Goal: Submit feedback/report problem

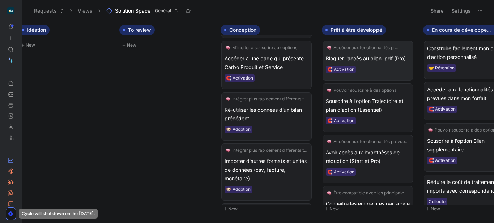
scroll to position [0, 116]
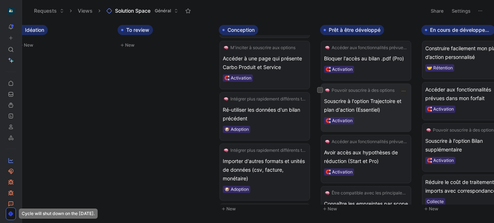
click at [348, 90] on span "Pouvoir souscrire à des options" at bounding box center [363, 90] width 63 height 7
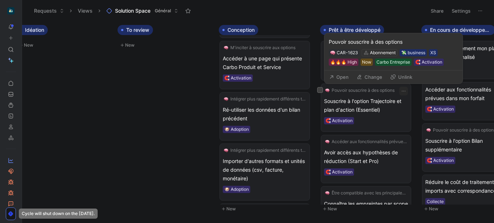
click at [348, 75] on button "Open" at bounding box center [339, 77] width 26 height 10
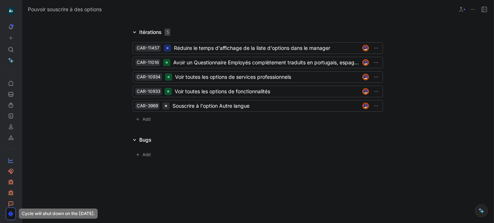
scroll to position [1718, 0]
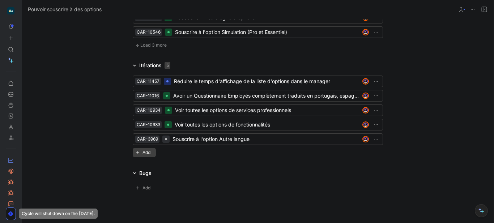
click at [143, 149] on span "Add" at bounding box center [148, 152] width 10 height 7
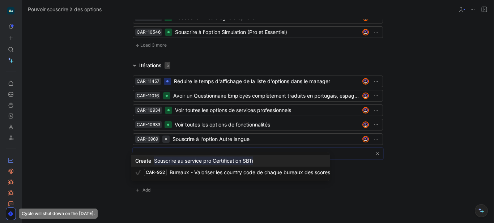
type input "Souscrire au service pro Certification SBTi"
click at [226, 163] on mark "Souscrire au service pro Certification SBTi" at bounding box center [203, 161] width 99 height 9
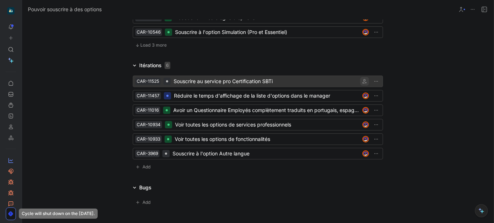
click at [364, 79] on icon "button" at bounding box center [364, 81] width 4 height 4
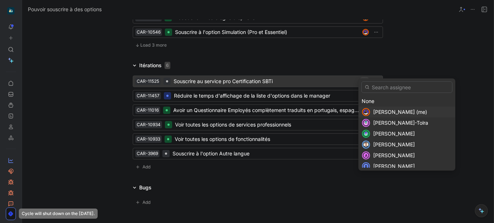
click at [388, 112] on span "[PERSON_NAME] (me)" at bounding box center [400, 112] width 54 height 6
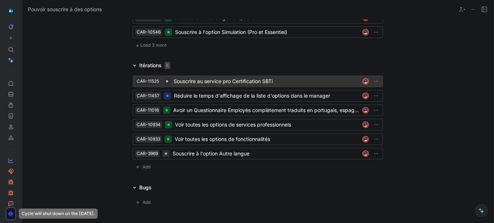
click at [247, 77] on div "Souscrire au service pro Certification SBTi" at bounding box center [267, 81] width 186 height 9
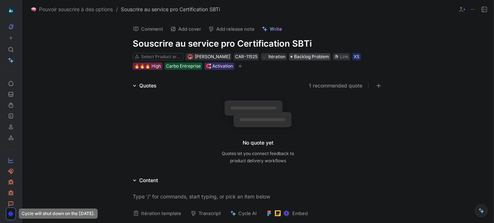
click at [302, 55] on span "Backlog Problem" at bounding box center [311, 56] width 35 height 7
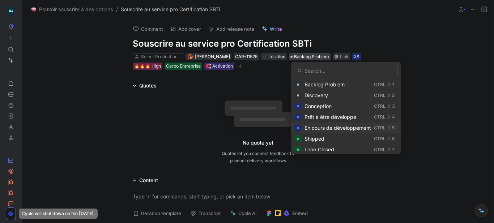
click at [335, 129] on span "En cours de développement" at bounding box center [338, 128] width 67 height 6
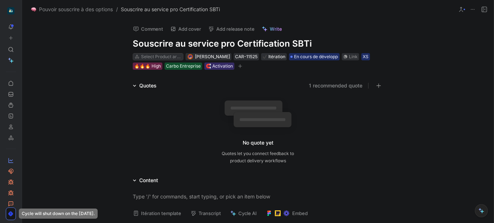
click at [145, 56] on div "Select Product area" at bounding box center [161, 56] width 41 height 7
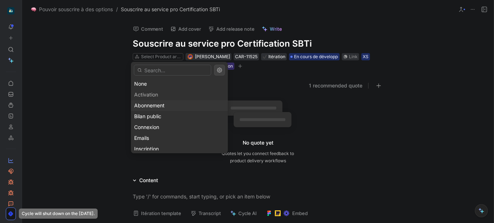
click at [160, 106] on span "Abonnement" at bounding box center [149, 105] width 30 height 6
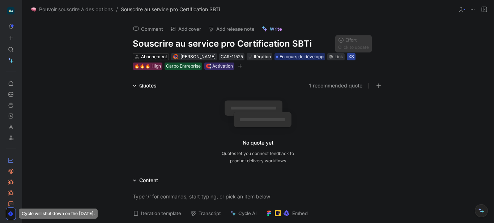
click at [353, 56] on div "XS" at bounding box center [351, 56] width 6 height 7
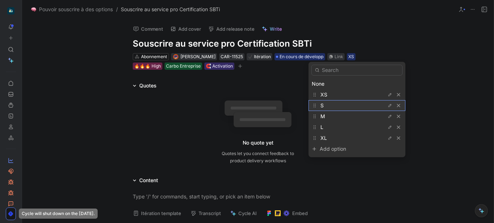
click at [328, 106] on div "S" at bounding box center [347, 105] width 54 height 9
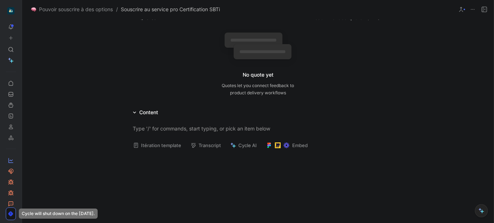
scroll to position [75, 0]
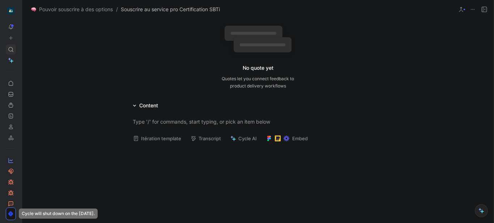
click at [10, 50] on icon at bounding box center [11, 50] width 6 height 6
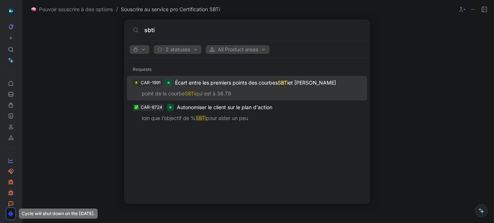
type input "sbti"
click at [182, 41] on div "2 statuses All Product areas" at bounding box center [247, 49] width 246 height 17
click at [183, 50] on span "2 statuses" at bounding box center [177, 49] width 41 height 9
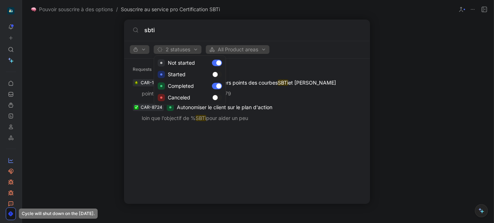
click at [136, 53] on div at bounding box center [247, 111] width 494 height 223
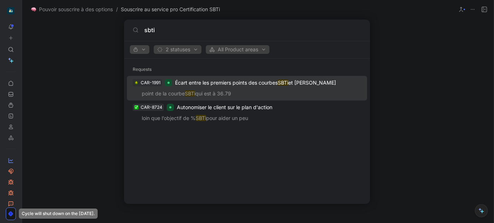
click at [136, 50] on icon "button" at bounding box center [135, 49] width 5 height 5
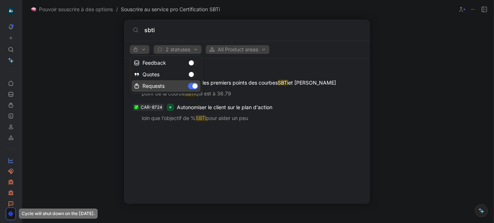
click at [195, 85] on div "Requests" at bounding box center [166, 86] width 69 height 12
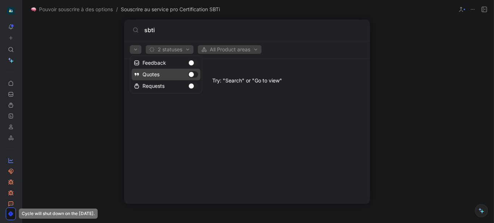
click at [193, 76] on div "Quotes" at bounding box center [166, 75] width 69 height 12
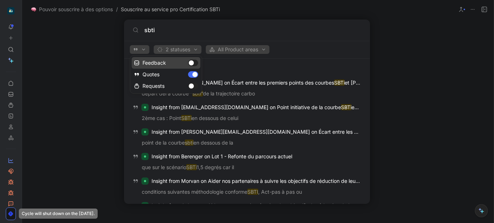
click at [192, 64] on div "Feedback" at bounding box center [166, 63] width 69 height 12
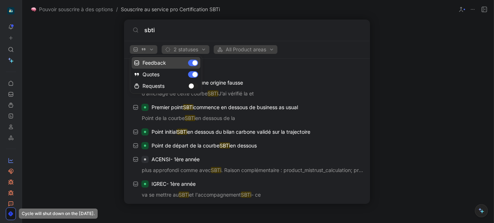
click at [310, 46] on div at bounding box center [247, 111] width 494 height 223
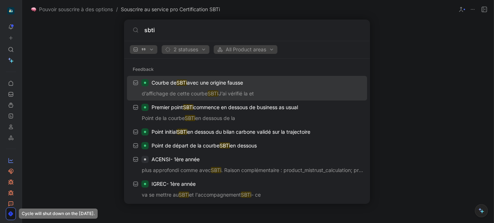
click at [200, 52] on span "2 statuses" at bounding box center [185, 49] width 41 height 9
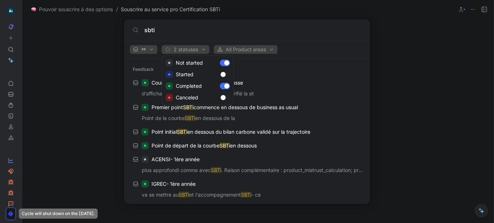
click at [241, 50] on div at bounding box center [247, 111] width 494 height 223
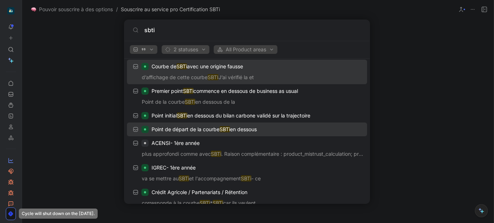
scroll to position [17, 0]
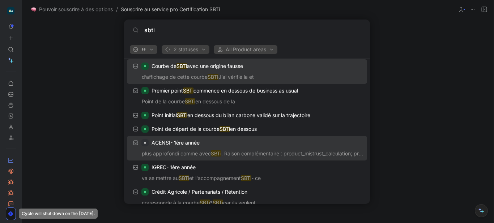
click at [269, 155] on p "plus approfondi comme avec SBTi . Raison complémentaire : product_mistrust_calc…" at bounding box center [247, 154] width 236 height 11
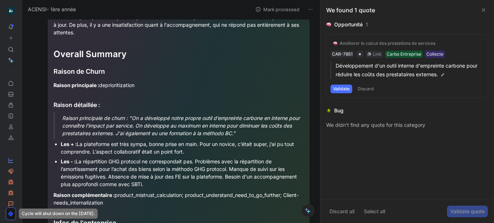
scroll to position [114, 0]
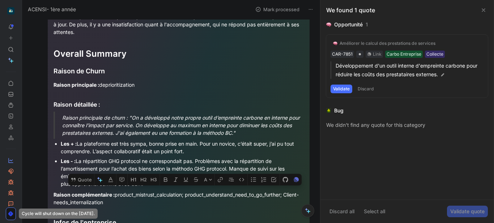
drag, startPoint x: 226, startPoint y: 166, endPoint x: 255, endPoint y: 172, distance: 29.3
click at [255, 172] on div "Les - : La répartition GHG protocol ne correspondait pas. Problèmes avec la rép…" at bounding box center [182, 172] width 243 height 30
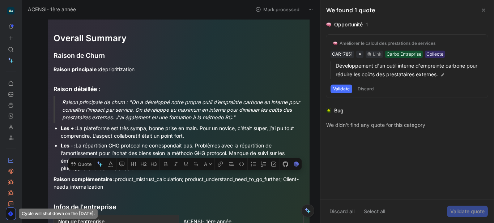
scroll to position [130, 0]
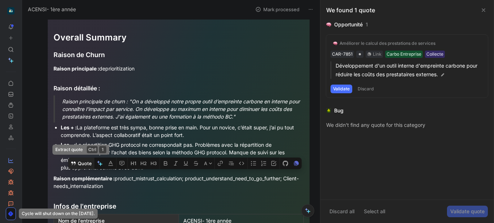
click at [80, 158] on button "Quote" at bounding box center [81, 164] width 26 height 12
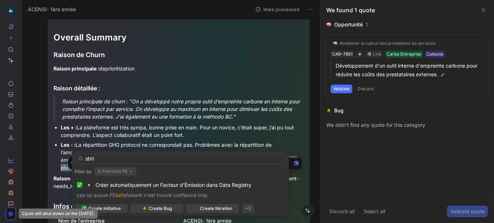
type input "sbti"
click at [113, 173] on button "Précision FE" at bounding box center [115, 171] width 42 height 9
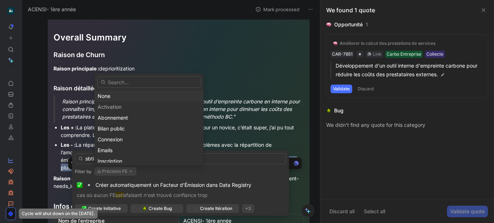
click at [120, 96] on div "None" at bounding box center [149, 96] width 103 height 9
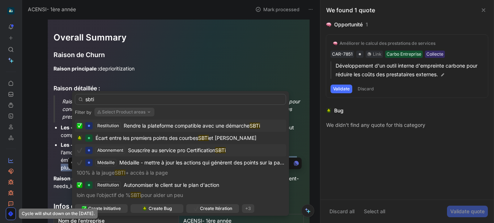
click at [175, 151] on span "Souscrire au service pro Certification" at bounding box center [171, 150] width 87 height 6
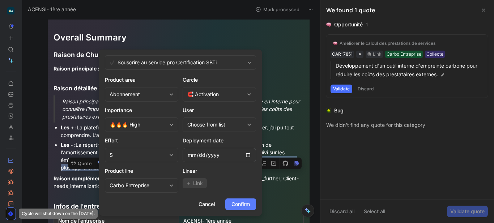
click at [238, 199] on button "Confirm" at bounding box center [240, 205] width 31 height 12
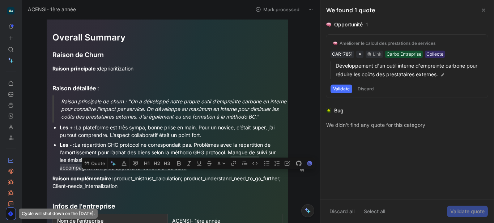
scroll to position [0, 0]
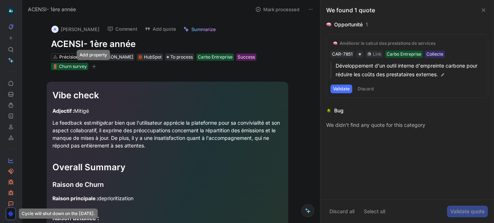
click at [92, 68] on icon "button" at bounding box center [94, 66] width 4 height 4
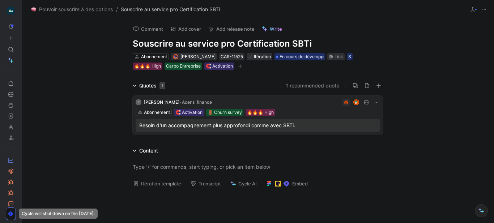
click at [24, 11] on icon at bounding box center [24, 11] width 6 height 6
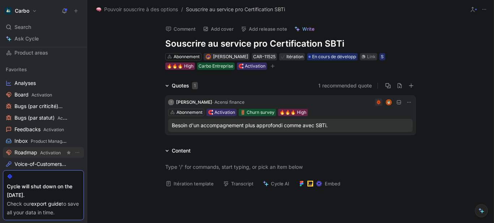
scroll to position [72, 0]
click at [31, 140] on span "Product Management" at bounding box center [53, 141] width 44 height 5
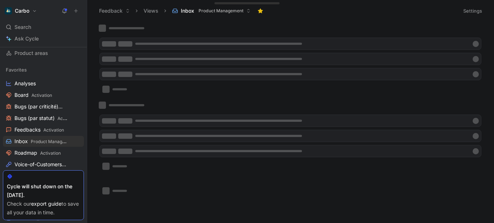
click at [152, 11] on button "Views" at bounding box center [150, 10] width 21 height 11
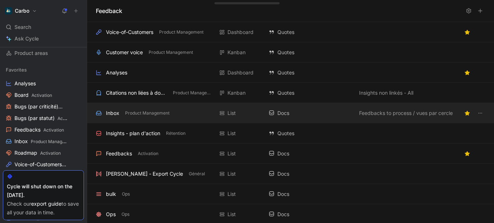
click at [113, 115] on div "Inbox" at bounding box center [112, 113] width 13 height 9
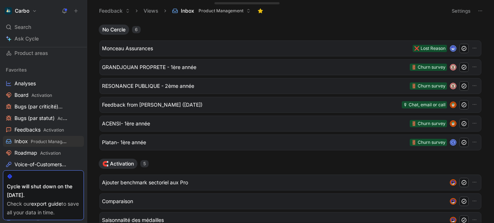
click at [455, 10] on button "Settings" at bounding box center [460, 11] width 25 height 10
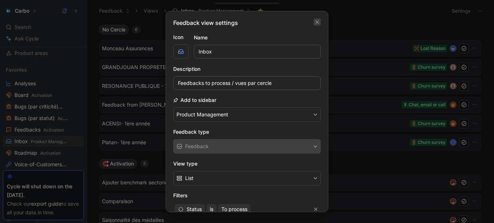
click at [316, 23] on icon "button" at bounding box center [317, 22] width 3 height 3
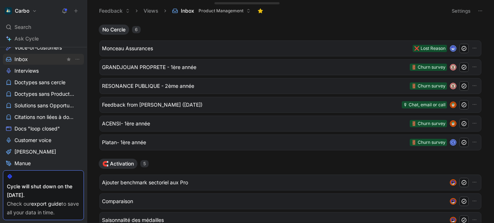
scroll to position [506, 0]
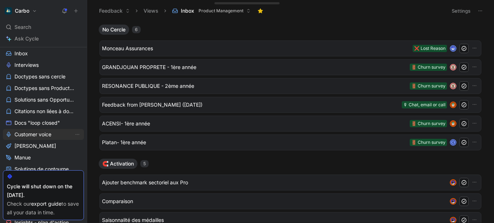
click at [31, 134] on span "Customer voice" at bounding box center [32, 134] width 37 height 7
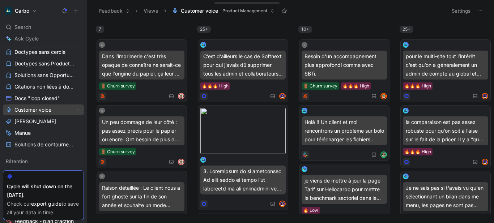
scroll to position [531, 0]
click at [457, 7] on button "Settings" at bounding box center [460, 11] width 25 height 10
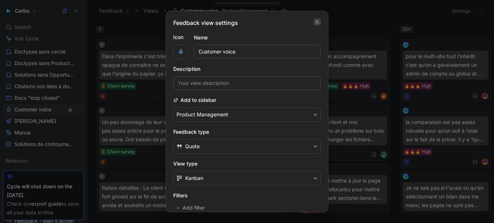
click at [315, 22] on icon "button" at bounding box center [317, 22] width 4 height 6
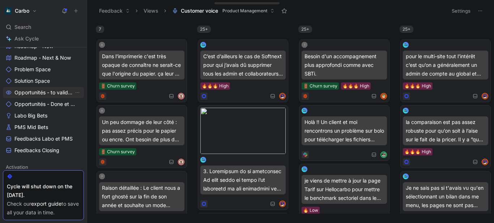
scroll to position [266, 0]
click at [77, 7] on button at bounding box center [76, 11] width 10 height 10
click at [48, 106] on span "Opportunités - Done et cancelled" at bounding box center [43, 104] width 59 height 7
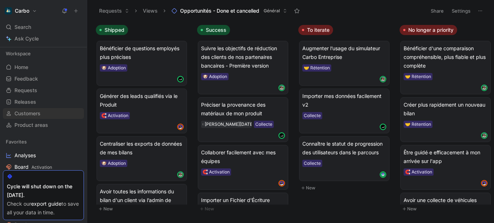
scroll to position [1, 0]
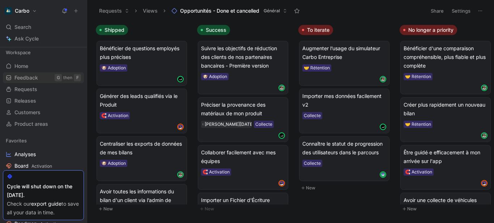
click at [30, 77] on span "Feedback" at bounding box center [26, 77] width 24 height 7
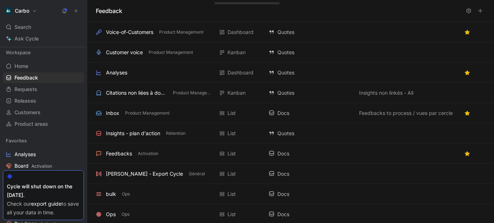
click at [481, 10] on icon at bounding box center [480, 11] width 6 height 6
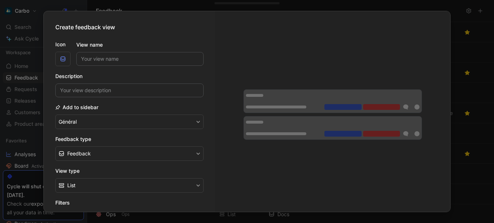
click at [464, 124] on div at bounding box center [247, 111] width 494 height 223
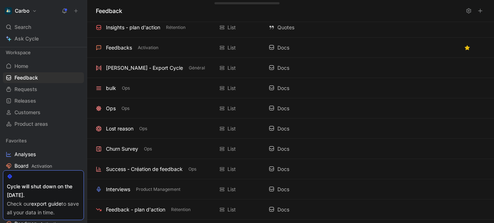
scroll to position [106, 0]
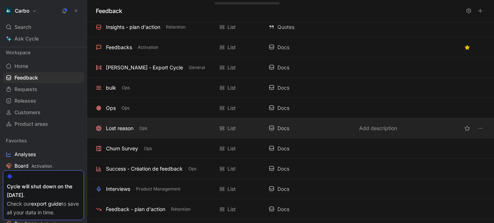
click at [162, 124] on div "Lost reason Ops" at bounding box center [155, 128] width 118 height 9
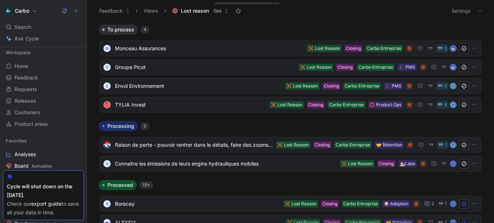
click at [460, 13] on button "Settings" at bounding box center [460, 11] width 25 height 10
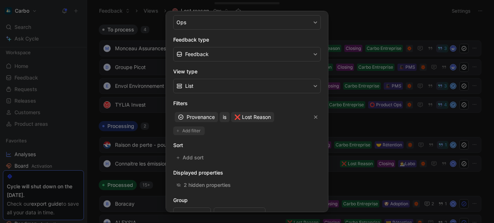
scroll to position [137, 0]
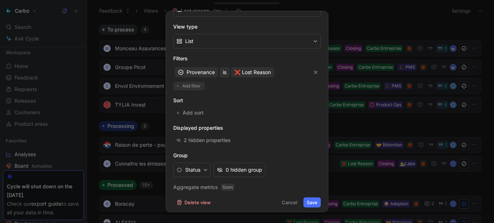
click at [188, 87] on span "Add filter" at bounding box center [191, 85] width 19 height 7
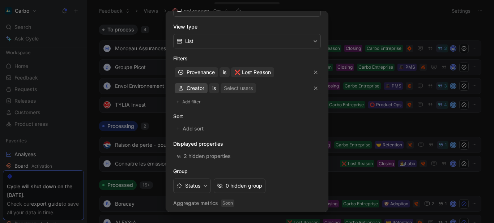
click at [188, 87] on span "Creator" at bounding box center [196, 88] width 18 height 9
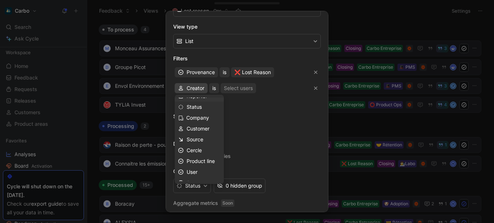
scroll to position [58, 0]
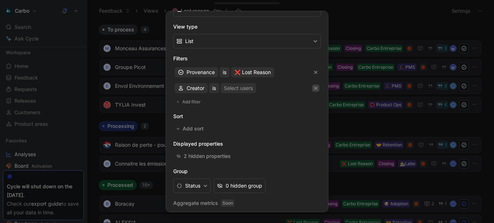
click at [314, 88] on icon "button" at bounding box center [316, 88] width 4 height 4
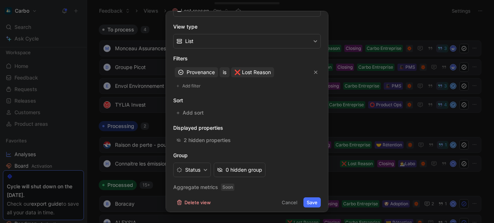
scroll to position [140, 0]
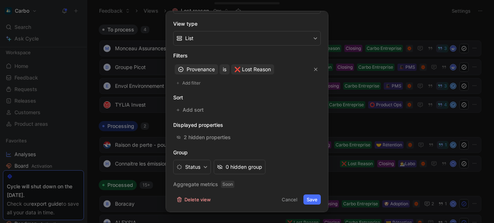
click at [371, 20] on div at bounding box center [247, 111] width 494 height 223
click at [371, 20] on header "Feedback Views Lost reason Ops Settings" at bounding box center [290, 11] width 407 height 22
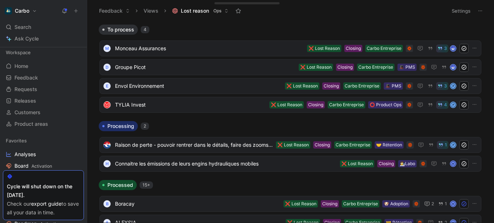
click at [483, 10] on button at bounding box center [480, 11] width 10 height 10
click at [38, 38] on span "Ask Cycle" at bounding box center [26, 38] width 24 height 9
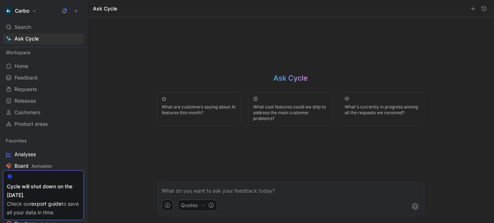
click at [235, 193] on p at bounding box center [291, 191] width 258 height 9
click at [199, 209] on button "Quotes" at bounding box center [198, 206] width 40 height 12
click at [322, 193] on html "Carbo Search Ctrl K Ask Cycle Workspace Home G then H Feedback G then F Request…" at bounding box center [247, 111] width 494 height 223
click at [417, 204] on use "submit" at bounding box center [415, 206] width 7 height 7
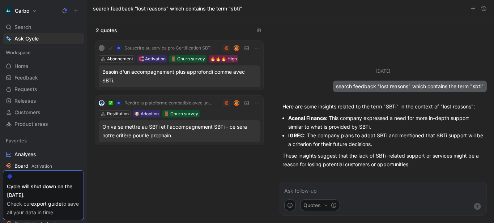
click at [154, 137] on div "On va se mettre au SBTi et l'accompagnement SBTi - ce sera notre critère pour l…" at bounding box center [179, 131] width 154 height 17
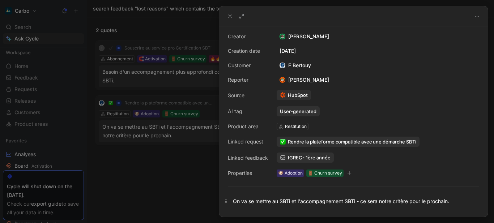
scroll to position [42, 0]
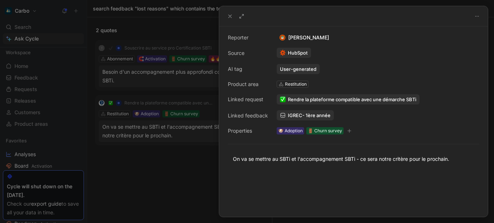
click at [153, 197] on div at bounding box center [247, 111] width 494 height 223
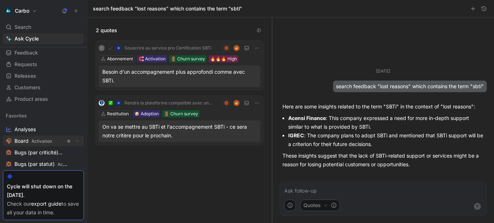
scroll to position [26, 0]
click at [34, 141] on span "Activation" at bounding box center [41, 140] width 21 height 5
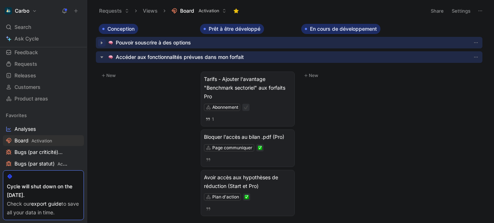
click at [102, 43] on icon "button" at bounding box center [102, 42] width 2 height 3
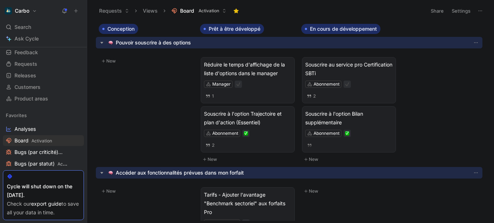
click at [462, 11] on button "Settings" at bounding box center [460, 11] width 25 height 10
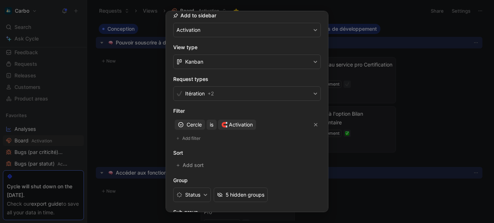
scroll to position [184, 0]
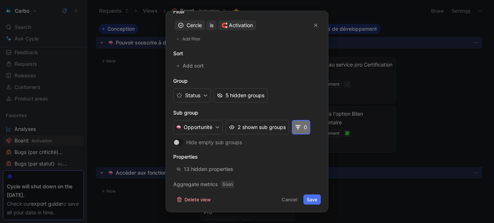
click at [298, 128] on icon "button" at bounding box center [298, 127] width 6 height 6
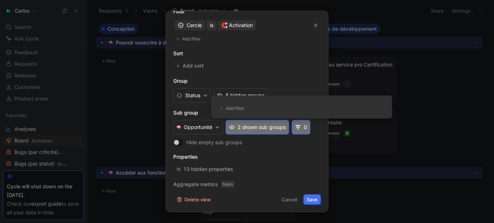
click at [254, 131] on span "2 shown sub groups" at bounding box center [262, 127] width 48 height 9
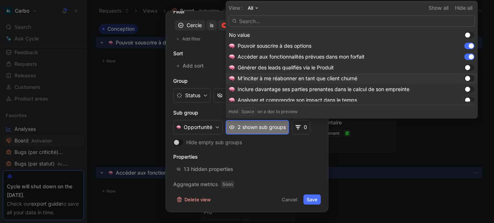
click at [465, 80] on div at bounding box center [467, 78] width 5 height 5
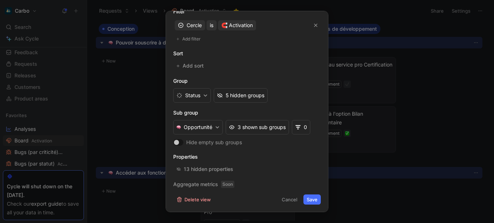
click at [309, 202] on button "Save" at bounding box center [311, 200] width 17 height 10
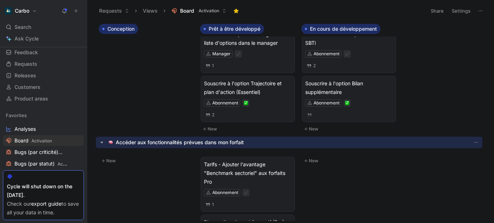
scroll to position [30, 0]
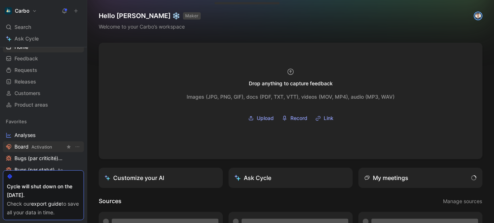
scroll to position [16, 0]
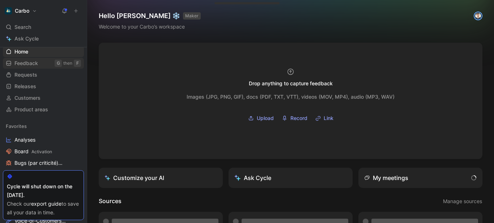
click at [41, 63] on link "Feedback G then F" at bounding box center [43, 63] width 81 height 11
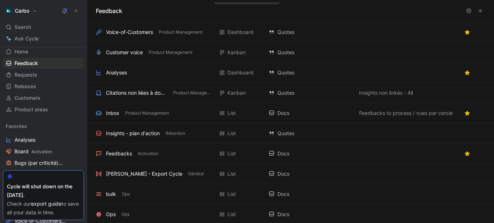
click at [77, 12] on icon at bounding box center [75, 10] width 5 height 5
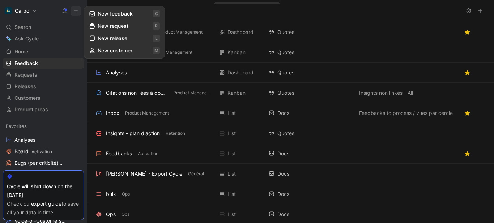
click at [104, 12] on button "New feedback c" at bounding box center [124, 14] width 77 height 12
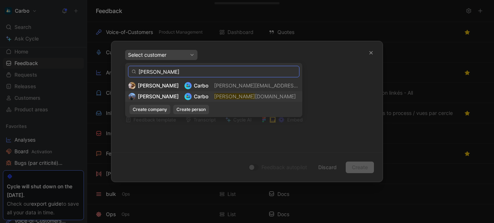
type input "[PERSON_NAME]"
click at [214, 97] on mark "[PERSON_NAME]" at bounding box center [234, 96] width 41 height 6
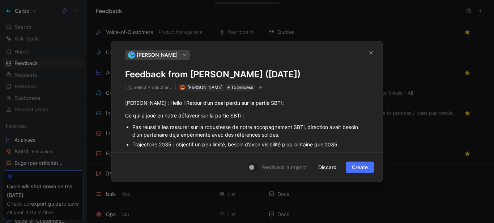
click at [148, 73] on h1 "Feedback from [PERSON_NAME] ([DATE])" at bounding box center [247, 75] width 244 height 12
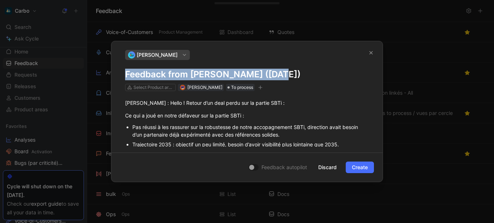
click at [148, 73] on h1 "Feedback from [PERSON_NAME] ([DATE])" at bounding box center [247, 75] width 244 height 12
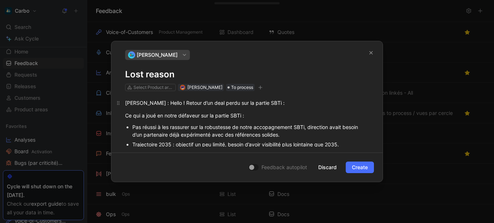
click at [128, 105] on div "[PERSON_NAME] : Hello ! Retour d’un deal perdu sur la partie SBTi :" at bounding box center [247, 103] width 244 height 8
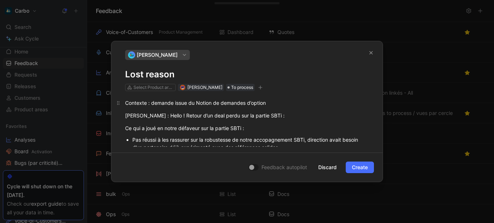
drag, startPoint x: 150, startPoint y: 103, endPoint x: 299, endPoint y: 102, distance: 149.0
click at [299, 102] on div "Contexte : demande issue du Notion de demandes d’option" at bounding box center [247, 103] width 244 height 8
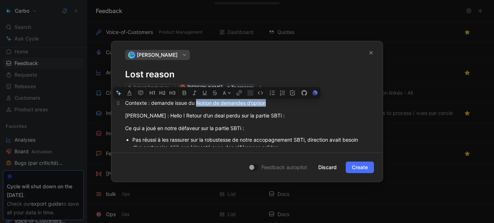
drag, startPoint x: 197, startPoint y: 103, endPoint x: 285, endPoint y: 104, distance: 88.6
click at [285, 104] on div "Contexte : demande issue du Notion de demandes d’option" at bounding box center [247, 103] width 244 height 8
click at [250, 92] on button "button" at bounding box center [253, 91] width 11 height 12
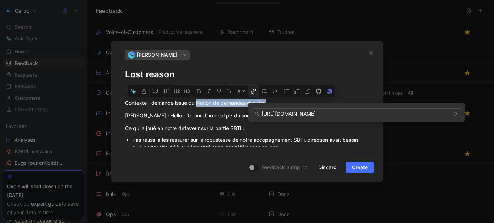
scroll to position [0, 210]
click at [281, 115] on input "https://www.notion.so/hellocarbo/1cf84708c0d181d6bc6ffbb2c0a6ad41?v=1fb84708c0d…" at bounding box center [356, 114] width 211 height 11
click at [272, 112] on input "https://www.notion.so/hellocarbo/1cf84708c0d181d6bc6ffbb2c0a6ad41?v=1fb84708c0d…" at bounding box center [356, 114] width 211 height 11
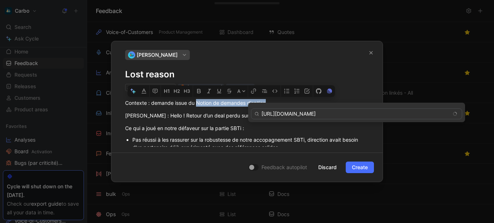
type input "https://www.notion.so/hellocarbo/1cf84708c0d181d6bc6ffbb2c0a6ad41?v=1fb84708c0d…"
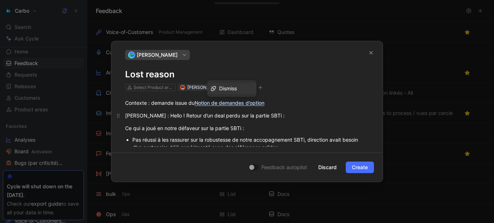
click at [181, 114] on div "Paul : Hello ! Retour d’un deal perdu sur la partie SBTi :" at bounding box center [247, 116] width 244 height 8
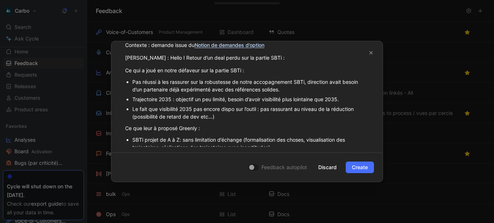
scroll to position [57, 0]
click at [177, 82] on div "Pas réussi à les rassurer sur la robustesse de notre accopagnement SBTi, direct…" at bounding box center [250, 86] width 237 height 15
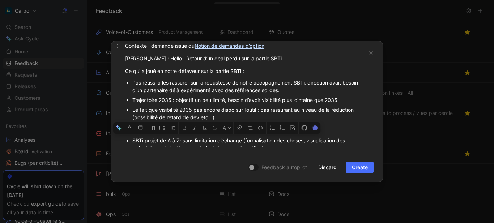
scroll to position [0, 0]
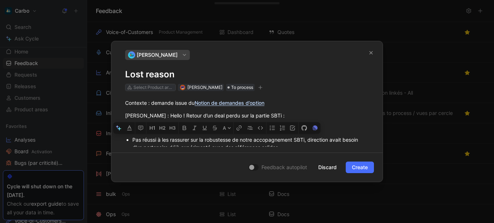
click at [152, 85] on div "Select Product areas" at bounding box center [153, 87] width 41 height 7
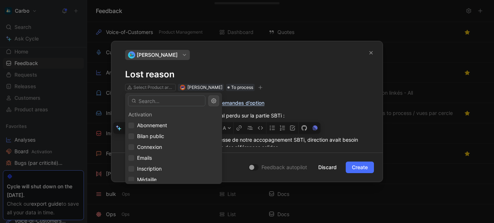
click at [163, 103] on input "text" at bounding box center [166, 100] width 77 height 11
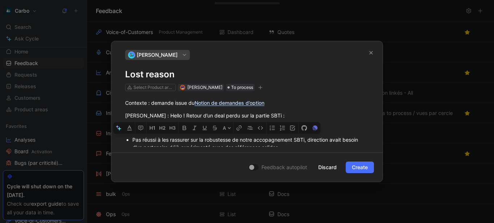
click at [263, 87] on icon "button" at bounding box center [260, 87] width 4 height 4
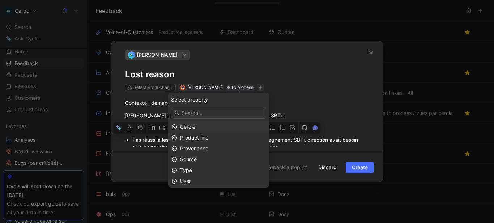
click at [212, 127] on div "Cercle" at bounding box center [223, 127] width 86 height 9
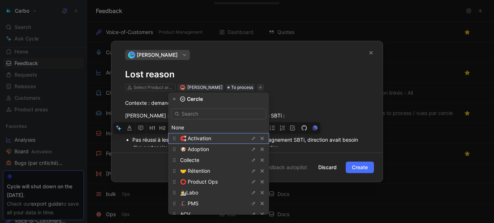
click at [201, 138] on span "🧲 Activation" at bounding box center [195, 138] width 31 height 6
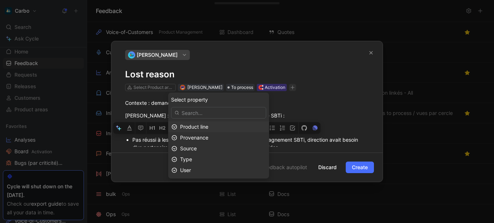
click at [225, 126] on div "Product line" at bounding box center [223, 127] width 86 height 9
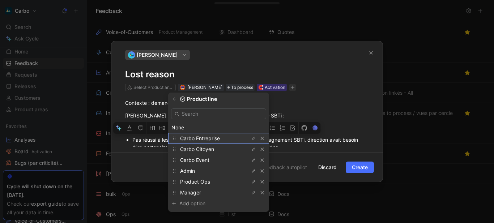
click at [214, 139] on span "Carbo Entreprise" at bounding box center [200, 138] width 40 height 6
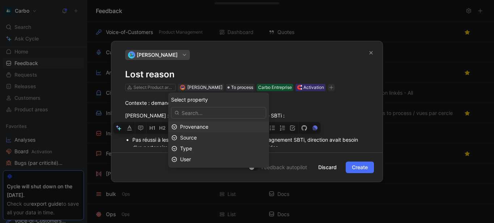
click at [208, 126] on span "Provenance" at bounding box center [194, 127] width 28 height 6
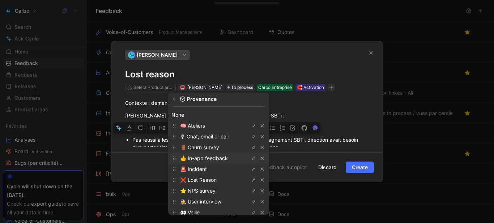
scroll to position [13, 0]
click at [211, 177] on span "❌ Lost Reason" at bounding box center [198, 179] width 37 height 6
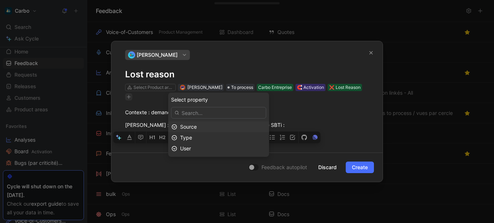
click at [211, 128] on div "Source" at bounding box center [223, 127] width 86 height 9
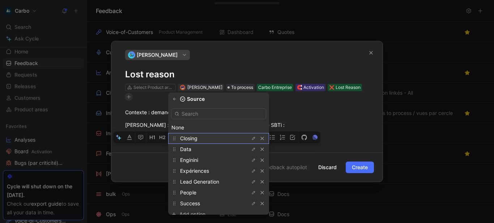
click at [205, 140] on div "Closing" at bounding box center [207, 138] width 54 height 9
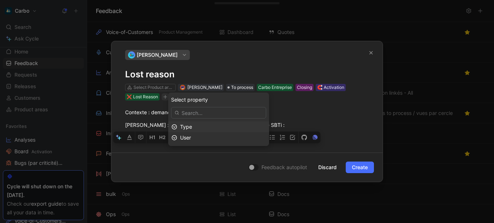
click at [202, 127] on div "Type" at bounding box center [223, 127] width 86 height 9
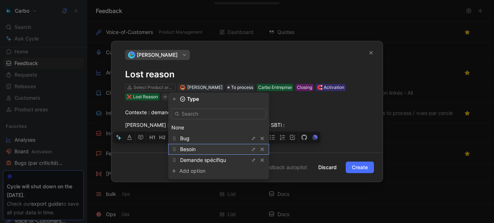
click at [207, 150] on div "Besoin" at bounding box center [207, 149] width 54 height 9
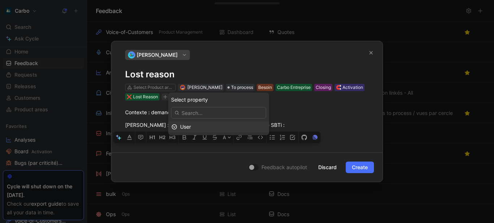
click at [202, 127] on div "User" at bounding box center [223, 127] width 86 height 9
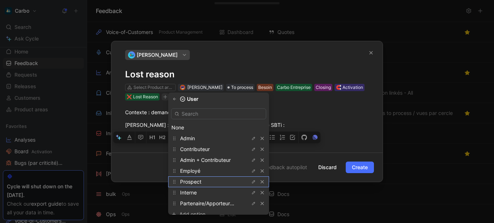
click at [201, 184] on span "Prospect" at bounding box center [190, 182] width 21 height 6
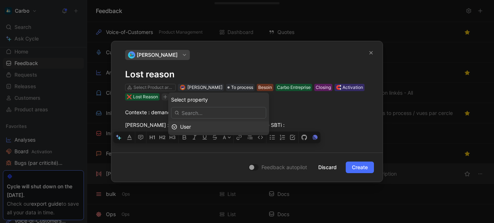
click at [364, 165] on span "Create" at bounding box center [360, 167] width 16 height 9
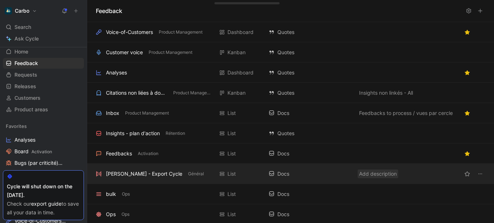
click at [362, 170] on span "Add description" at bounding box center [378, 174] width 38 height 9
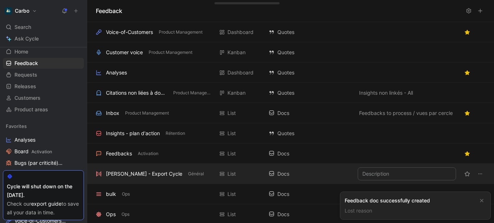
click at [373, 209] on div "Lost reason" at bounding box center [410, 211] width 130 height 9
click at [363, 211] on link "Lost reason" at bounding box center [358, 211] width 27 height 6
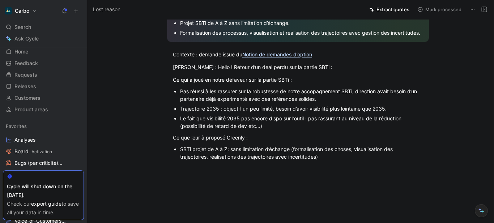
scroll to position [248, 0]
click at [198, 99] on div "Pas réussi à les rassurer sur la robustesse de notre accopagnement SBTi, direct…" at bounding box center [301, 94] width 243 height 15
click at [149, 85] on button "Quote" at bounding box center [143, 79] width 26 height 12
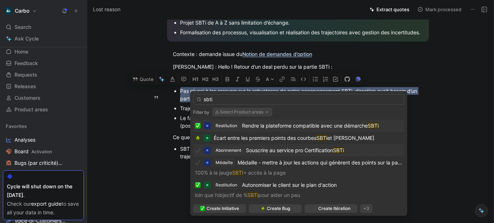
type input "sbti"
click at [273, 146] on div "Abonnement Souscrire au service pro Certification SBTi" at bounding box center [298, 150] width 211 height 12
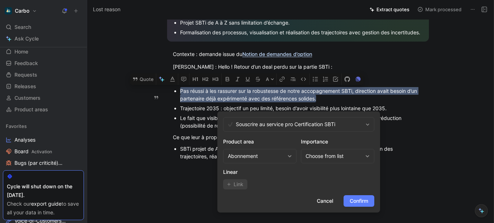
click at [366, 203] on span "Confirm" at bounding box center [359, 201] width 18 height 9
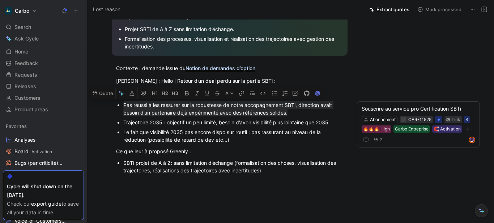
scroll to position [0, 0]
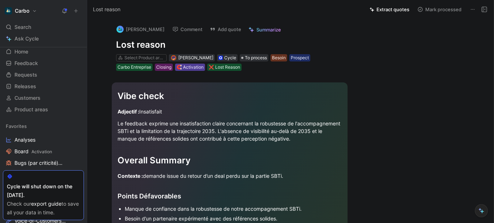
click at [197, 68] on div "🧲 Activation" at bounding box center [189, 67] width 27 height 7
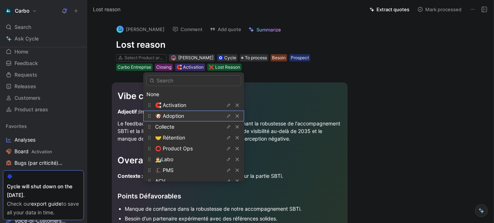
click at [186, 116] on div "🐶 Adoption" at bounding box center [182, 116] width 54 height 9
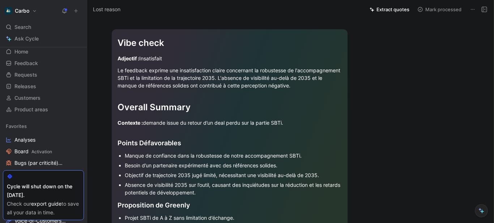
scroll to position [42, 0]
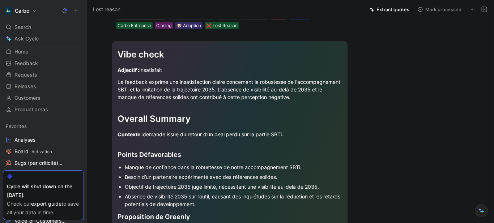
click at [485, 8] on icon at bounding box center [484, 10] width 6 height 6
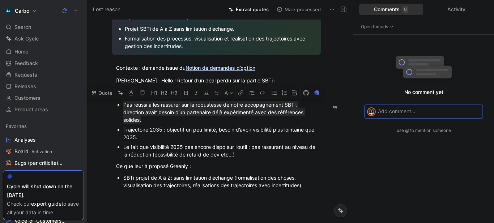
scroll to position [297, 0]
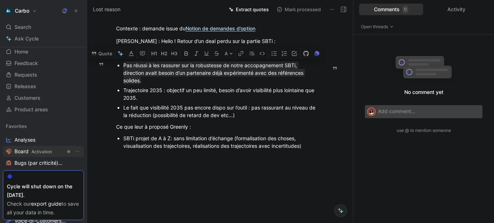
click at [38, 155] on span "Board Activation" at bounding box center [33, 152] width 38 height 8
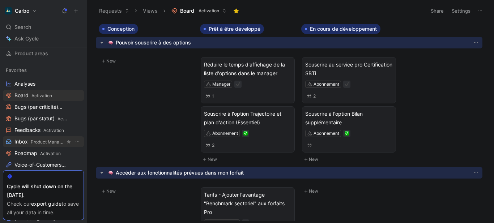
scroll to position [72, 0]
click at [30, 151] on span "Roadmap Activation" at bounding box center [37, 153] width 46 height 8
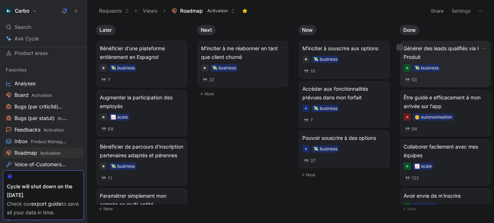
click at [424, 47] on span "Générer des leads qualifiés via le Produit" at bounding box center [446, 52] width 84 height 17
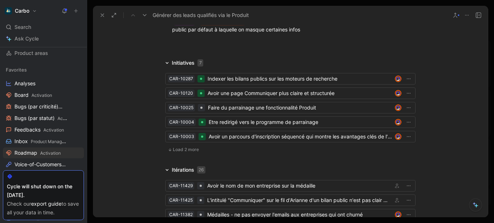
scroll to position [1792, 0]
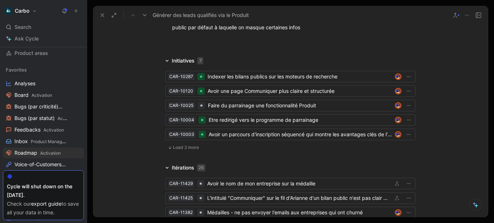
click at [170, 145] on icon at bounding box center [170, 147] width 4 height 4
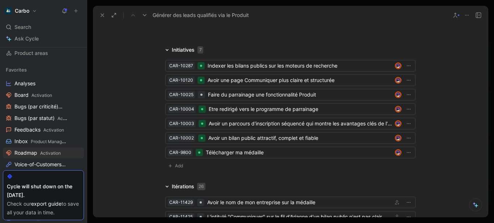
scroll to position [1803, 0]
click at [169, 163] on icon "button" at bounding box center [171, 166] width 4 height 6
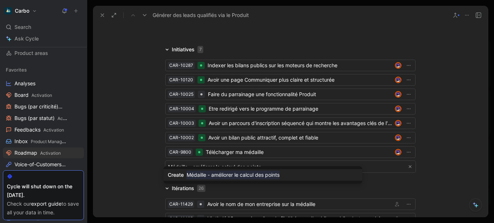
type input "Médaille - améliorer le calcul des points"
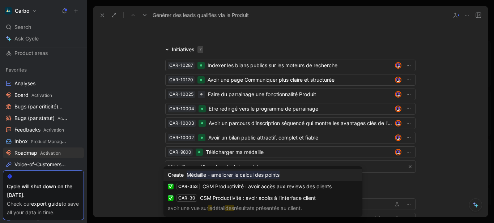
click at [225, 174] on mark "Médaille - améliorer le calcul des points" at bounding box center [233, 175] width 93 height 9
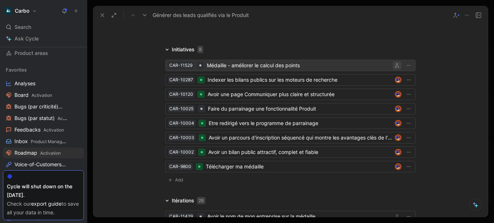
click at [395, 63] on icon "button" at bounding box center [397, 65] width 4 height 4
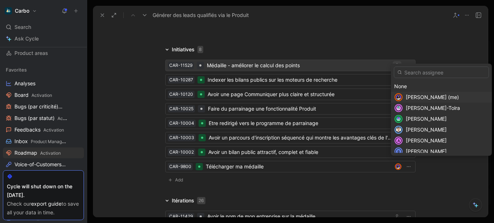
click at [408, 97] on span "Clémentine Coycault (me)" at bounding box center [432, 97] width 53 height 6
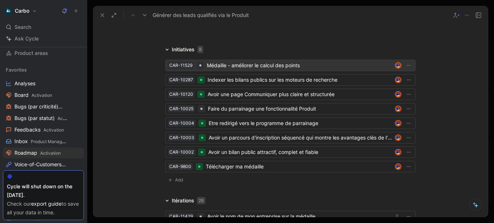
click at [292, 61] on div "Médaille - améliorer le calcul des points" at bounding box center [299, 65] width 185 height 9
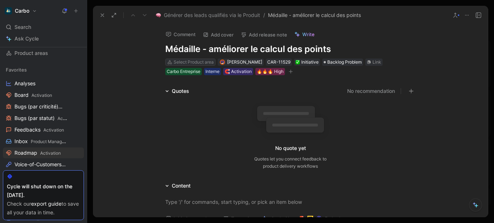
click at [188, 60] on div "Select Product area" at bounding box center [194, 62] width 40 height 7
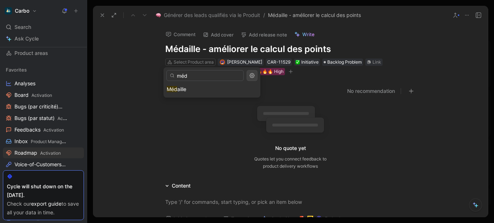
type input "méd"
click at [194, 90] on div "Méd aille" at bounding box center [212, 89] width 90 height 9
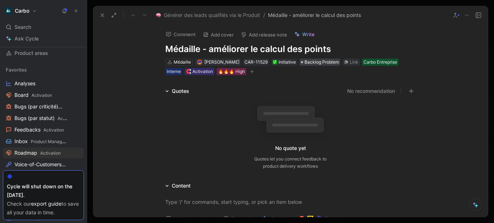
click at [330, 60] on span "Backlog Problem" at bounding box center [322, 62] width 34 height 7
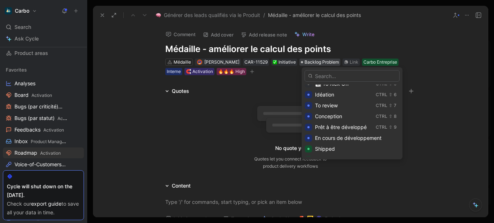
scroll to position [51, 0]
click at [328, 116] on span "Conception" at bounding box center [328, 115] width 27 height 6
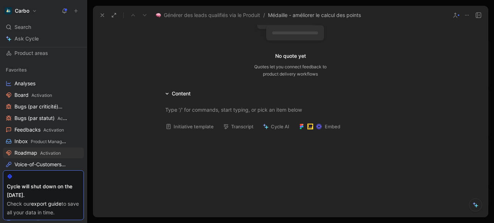
scroll to position [93, 0]
click at [174, 130] on button "Initiative template" at bounding box center [189, 126] width 55 height 10
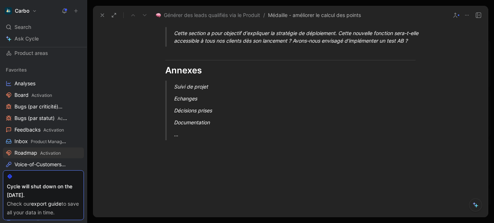
scroll to position [746, 0]
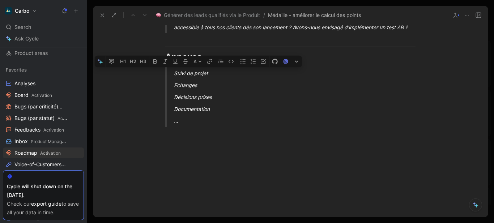
drag, startPoint x: 205, startPoint y: 116, endPoint x: 169, endPoint y: 75, distance: 54.8
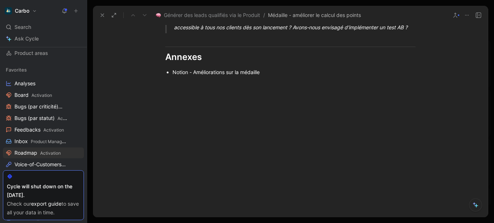
click at [176, 73] on div "Notion - Améliorations sur la médaille" at bounding box center [294, 72] width 243 height 8
click at [225, 63] on icon "button" at bounding box center [225, 61] width 3 height 3
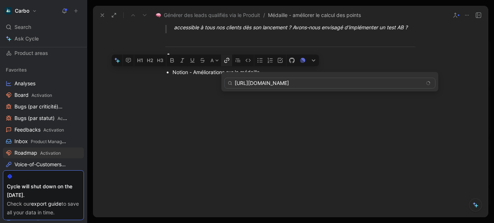
type input "https://www.notion.so/hellocarbo/Besoins-d-volutions-de-la-fonctionnalit-m-dail…"
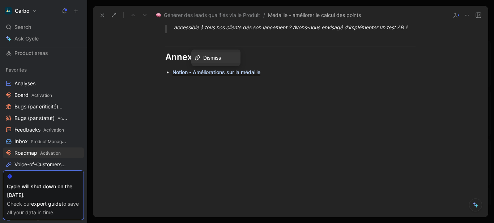
click at [316, 91] on div at bounding box center [290, 116] width 395 height 67
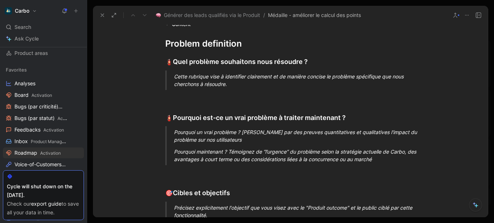
scroll to position [83, 0]
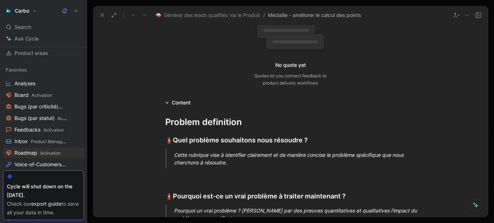
click at [205, 153] on div "Cette rubrique vise à identifier clairement et de manière concise le problème s…" at bounding box center [299, 158] width 250 height 15
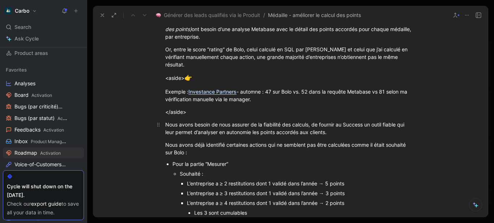
scroll to position [146, 0]
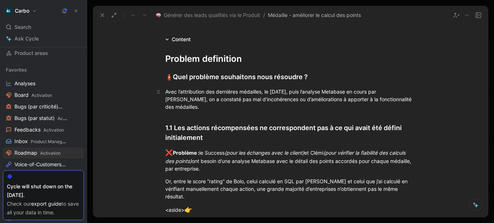
click at [209, 109] on div "Avec l’attribution des dernières médailles, le lundi 22 septembre 2025, puis l’…" at bounding box center [290, 99] width 250 height 23
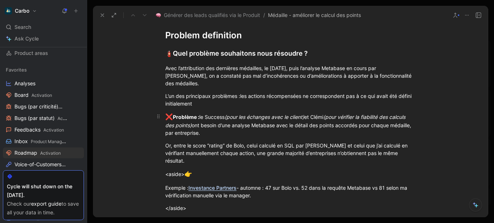
scroll to position [171, 0]
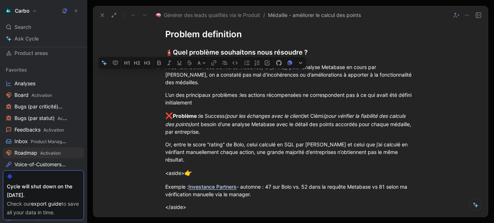
drag, startPoint x: 242, startPoint y: 95, endPoint x: 163, endPoint y: 68, distance: 83.5
click at [165, 67] on span "Avec l’attribution des dernières médailles, le lundi 22 septembre 2025, puis l’…" at bounding box center [289, 74] width 248 height 21
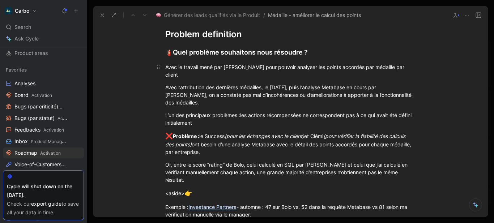
click at [291, 70] on div "Avec le travail mené par Victor pour pouvoir analyser les points accordés par m…" at bounding box center [290, 70] width 250 height 15
click at [268, 73] on div "Avec le travail mené par Victor pour pouvoir analyser sur Metabase, les points …" at bounding box center [290, 70] width 250 height 15
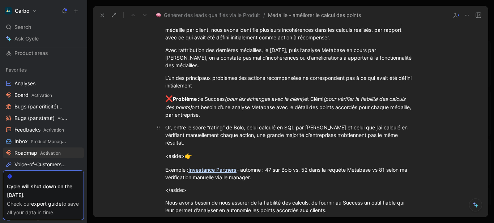
scroll to position [222, 0]
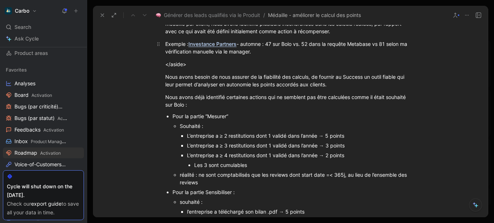
click at [261, 54] on div "Exemple : Investance Partners - automne : 47 sur Bolo vs. 52 dans la requête Me…" at bounding box center [290, 47] width 250 height 15
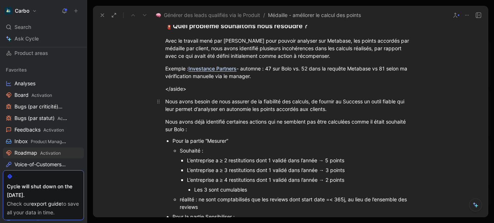
scroll to position [199, 0]
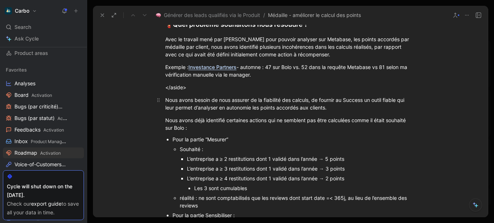
click at [192, 100] on div "Nous avons besoin de nous assurer de la fiabilité des calculs, de fournir au Su…" at bounding box center [290, 103] width 250 height 15
copy div "Nous avons besoin de nous assurer de la fiabilité des calculs, de fournir au Su…"
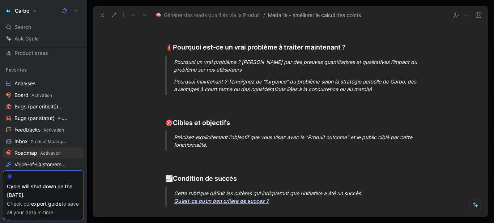
scroll to position [555, 0]
click at [199, 140] on div "Précisez explicitement l'objectif que vous visez avec le "Produit outcome" et l…" at bounding box center [299, 140] width 250 height 15
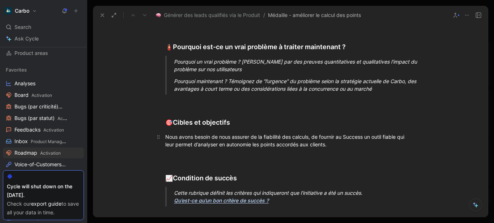
click at [165, 135] on div "Nous avons besoin de nous assurer de la fiabilité des calculs, de fournir au Su…" at bounding box center [290, 140] width 250 height 15
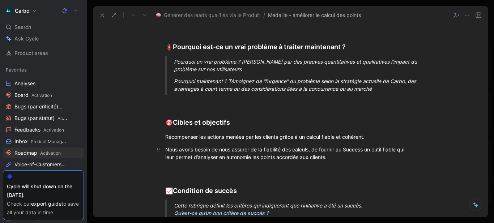
click at [200, 151] on div "Nous avons besoin de nous assurer de la fiabilité des calculs, de fournir au Su…" at bounding box center [290, 153] width 250 height 15
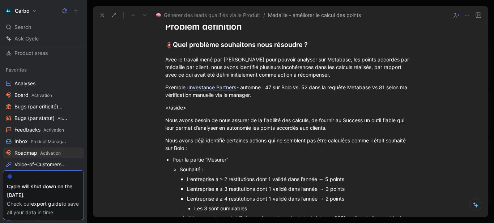
scroll to position [148, 0]
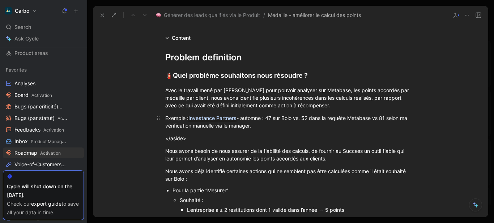
click at [288, 126] on div "Exemple : Investance Partners - automne : 47 sur Bolo vs. 52 dans la requête Me…" at bounding box center [290, 121] width 250 height 15
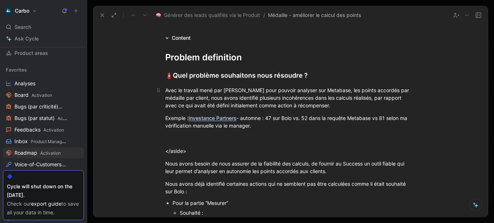
click at [309, 106] on div "Avec le travail mené par [PERSON_NAME] pour pouvoir analyser sur Metabase, les …" at bounding box center [290, 97] width 250 height 23
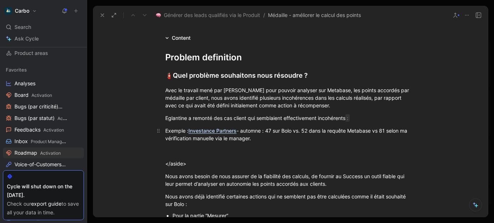
click at [167, 128] on div "Exemple : Investance Partners - automne : 47 sur Bolo vs. 52 dans la requête Me…" at bounding box center [290, 134] width 250 height 15
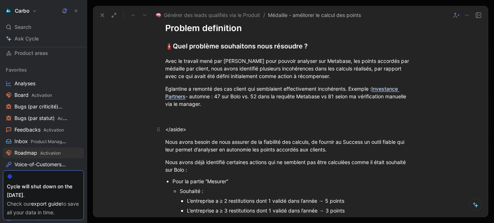
scroll to position [220, 0]
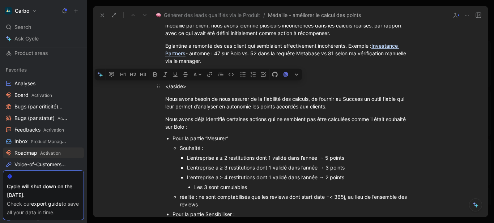
drag, startPoint x: 192, startPoint y: 127, endPoint x: 163, endPoint y: 90, distance: 46.6
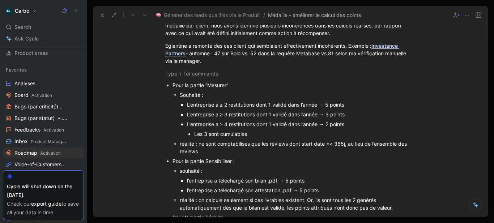
scroll to position [250, 0]
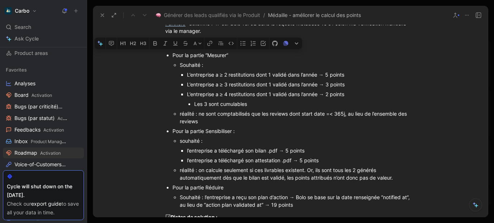
drag, startPoint x: 170, startPoint y: 54, endPoint x: 211, endPoint y: 59, distance: 40.8
click at [211, 59] on ul "Pour la partie “Mesurer” Souhaité : L’entreprise a ≥ 2 restitutions dont 1 vali…" at bounding box center [291, 129] width 278 height 159
click at [201, 68] on div "Souhaité :" at bounding box center [298, 65] width 236 height 8
click at [181, 42] on div at bounding box center [290, 44] width 250 height 8
click at [163, 43] on p "Liste des incohérences identifiées" at bounding box center [291, 44] width 278 height 12
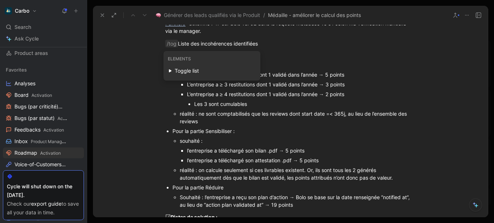
click at [189, 71] on div "Toggle list" at bounding box center [215, 71] width 81 height 9
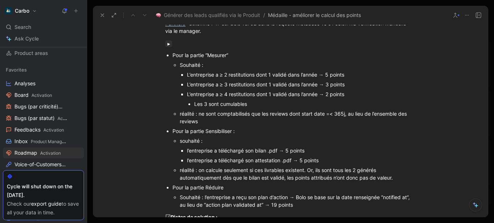
click at [166, 46] on button "button" at bounding box center [168, 44] width 7 height 7
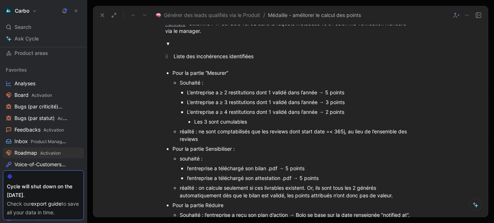
click at [197, 58] on div "Liste des incohérences identifiées" at bounding box center [288, 56] width 228 height 8
click at [188, 46] on summary at bounding box center [295, 44] width 242 height 8
click at [174, 59] on div at bounding box center [288, 56] width 228 height 8
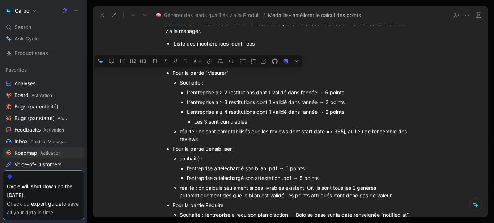
scroll to position [328, 0]
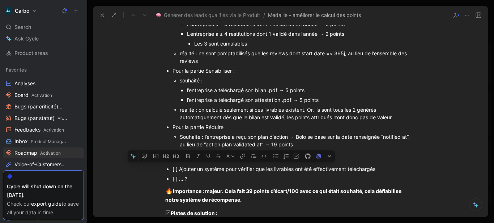
drag, startPoint x: 172, startPoint y: 72, endPoint x: 332, endPoint y: 144, distance: 175.1
click at [332, 144] on ul "Pour la partie “Mesurer” Souhaité : L’entreprise a ≥ 2 restitutions dont 1 vali…" at bounding box center [291, 69] width 278 height 159
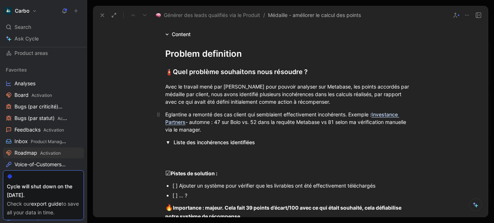
scroll to position [152, 0]
click at [182, 149] on p at bounding box center [281, 155] width 242 height 12
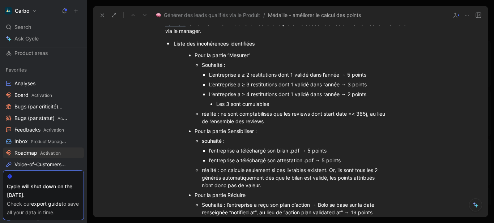
scroll to position [205, 0]
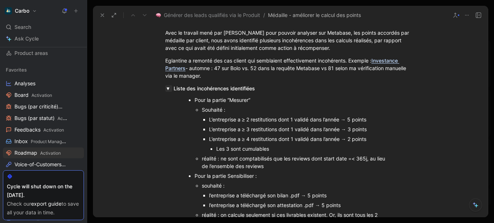
click at [167, 88] on button "button" at bounding box center [168, 88] width 7 height 7
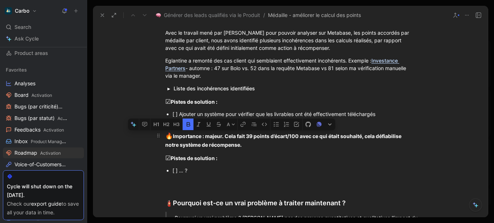
drag, startPoint x: 223, startPoint y: 134, endPoint x: 264, endPoint y: 148, distance: 43.2
click at [264, 148] on div "🔥 Importance : majeur. Cela fait 39 points d’écart/100 avec ce qui était souhai…" at bounding box center [290, 140] width 250 height 17
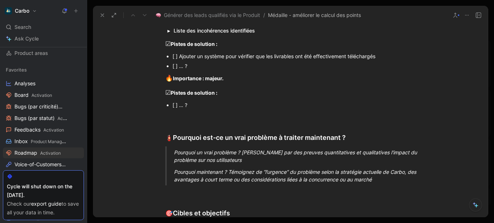
scroll to position [273, 0]
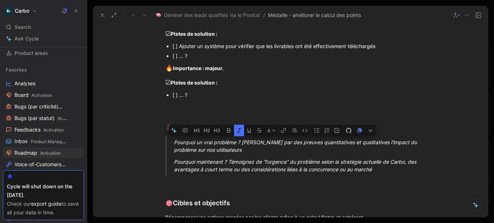
drag, startPoint x: 179, startPoint y: 149, endPoint x: 171, endPoint y: 144, distance: 9.1
click at [171, 144] on blockquote "Pourquoi un vrai problème ? Démontrez par des preuves quantitatives et qualitat…" at bounding box center [291, 155] width 278 height 39
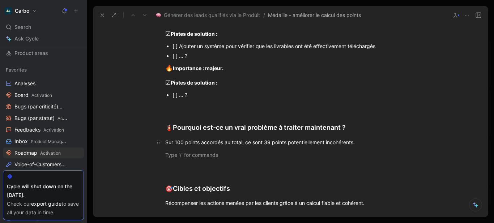
click at [361, 141] on div "Sur 100 points accordés au total, ce sont 39 points potentiellement incohérents." at bounding box center [290, 143] width 250 height 8
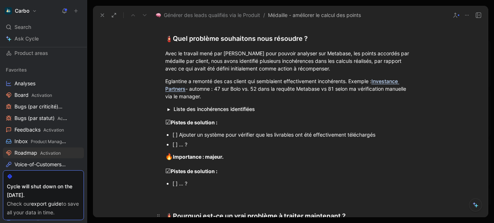
scroll to position [305, 0]
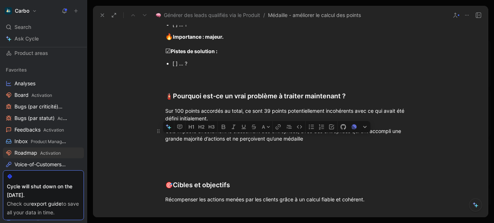
drag, startPoint x: 316, startPoint y: 139, endPoint x: 234, endPoint y: 136, distance: 82.2
click at [234, 136] on div "Cela impacte directement le classement des entreprises, avec des entreprises qu…" at bounding box center [290, 134] width 250 height 15
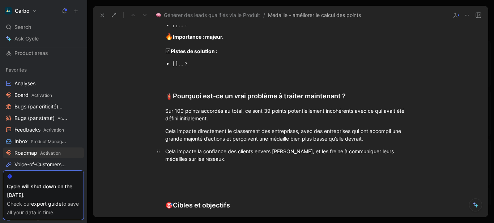
click at [287, 154] on div "Cela impacte la confiance des clients envers Carbo, et les freine à communiquer…" at bounding box center [290, 155] width 250 height 15
click at [313, 160] on div "Cela impacte la confiance des clients envers [PERSON_NAME], génère des échanges…" at bounding box center [290, 155] width 250 height 15
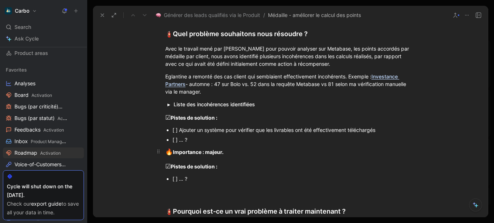
scroll to position [175, 0]
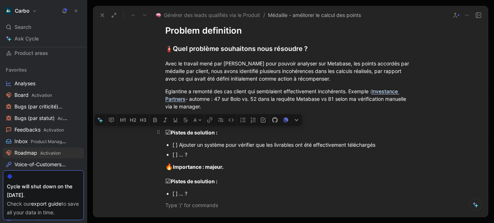
drag, startPoint x: 170, startPoint y: 145, endPoint x: 161, endPoint y: 136, distance: 12.5
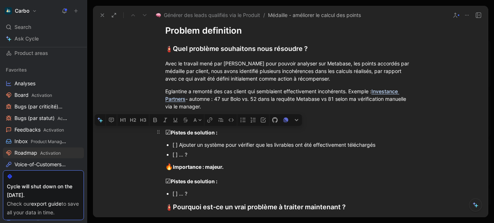
drag, startPoint x: 210, startPoint y: 192, endPoint x: 163, endPoint y: 134, distance: 74.3
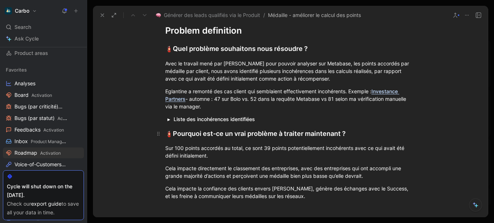
scroll to position [193, 0]
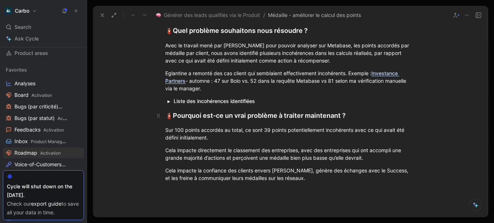
click at [165, 116] on span "🧯" at bounding box center [169, 115] width 8 height 7
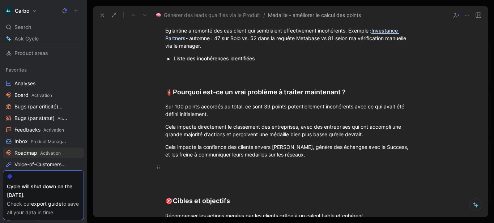
scroll to position [272, 0]
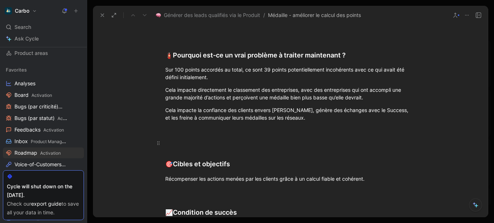
click at [173, 140] on div at bounding box center [290, 143] width 250 height 8
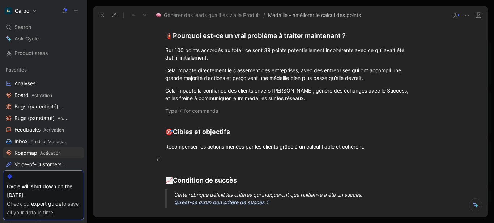
scroll to position [334, 0]
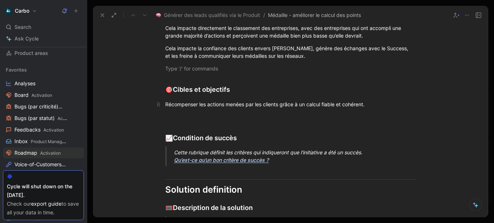
click at [163, 106] on p "Récompenser les actions menées par les clients grâce à un calcul fiable et cohé…" at bounding box center [291, 104] width 278 height 12
click at [373, 105] on div "Récompenser les actions menées par les clients grâce à un calcul fiable et cohé…" at bounding box center [290, 105] width 250 height 8
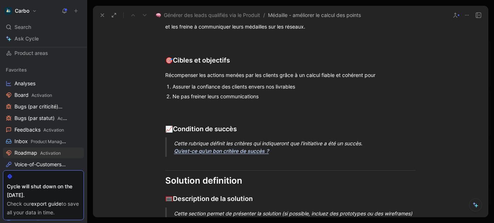
scroll to position [364, 0]
drag, startPoint x: 282, startPoint y: 151, endPoint x: 162, endPoint y: 128, distance: 122.2
click at [162, 128] on div "Problem definition 🧯 Quel problème souhaitons nous résoudre ? Avec le travail m…" at bounding box center [290, 186] width 395 height 720
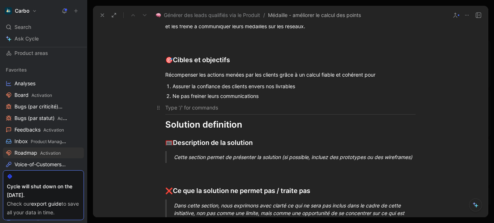
click at [166, 106] on div at bounding box center [290, 108] width 250 height 8
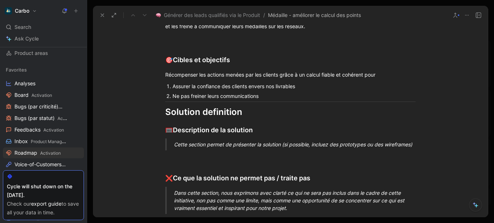
scroll to position [373, 0]
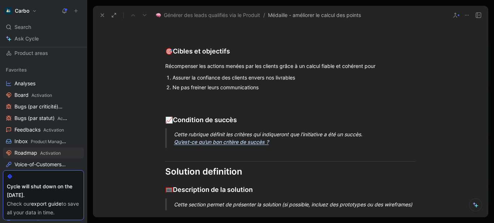
click at [205, 135] on div "Cette rubrique définit les critères qui indiqueront que l'initiative a été un s…" at bounding box center [299, 138] width 250 height 15
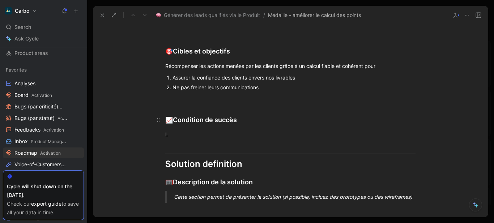
drag, startPoint x: 205, startPoint y: 135, endPoint x: 165, endPoint y: 124, distance: 41.1
click at [165, 124] on div "Problem definition 🧯 Quel problème souhaitons nous résoudre ? Avec le travail m…" at bounding box center [290, 174] width 395 height 713
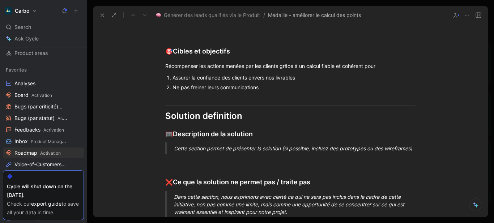
click at [194, 148] on div "Cette section permet de présenter la solution (si possible, incluez des prototy…" at bounding box center [299, 149] width 250 height 8
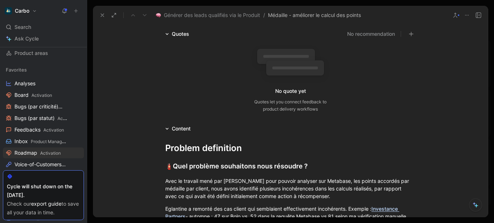
scroll to position [0, 0]
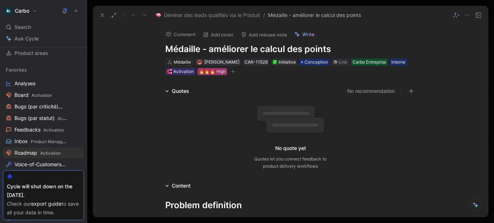
click at [210, 68] on div "🔥🔥🔥 High" at bounding box center [212, 71] width 27 height 7
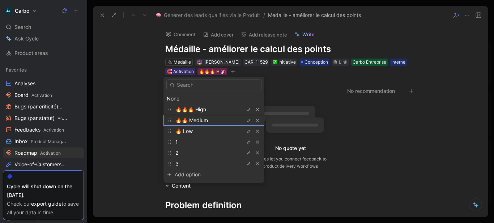
click at [194, 123] on span "🔥🔥 Medium" at bounding box center [191, 120] width 33 height 6
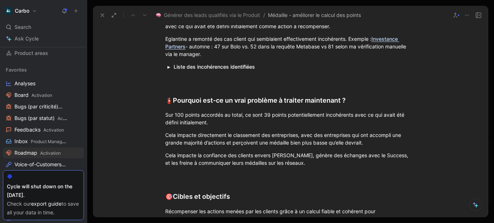
scroll to position [157, 0]
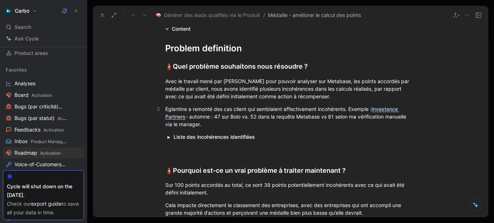
click at [347, 109] on div "Eglantine a remonté des cas client qui semblaient effectivement incohérents. Ex…" at bounding box center [290, 116] width 250 height 23
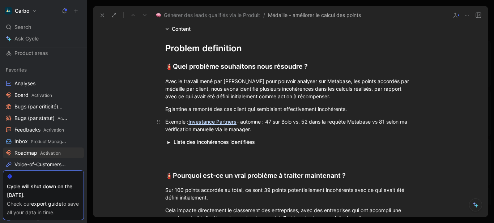
click at [242, 119] on div "Exemple : Investance Partners - automne : 47 sur Bolo vs. 52 dans la requête Me…" at bounding box center [290, 125] width 250 height 15
click at [386, 121] on div "Exemple : Investance Partners a reçu une médaille de bronze en automne. Ses poi…" at bounding box center [290, 125] width 250 height 15
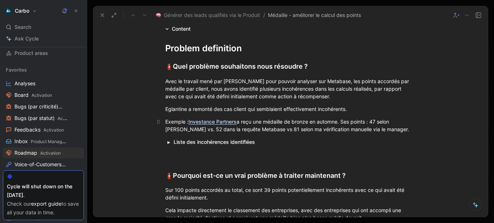
click at [378, 123] on div "Exemple : Investance Partners a reçu une médaille de bronze en automne. Ses poi…" at bounding box center [290, 125] width 250 height 15
click at [182, 129] on div "Exemple : Investance Partners a reçu une médaille de bronze en automne. Ses poi…" at bounding box center [290, 125] width 250 height 15
drag, startPoint x: 343, startPoint y: 129, endPoint x: 349, endPoint y: 128, distance: 6.0
click at [349, 128] on div "Exemple : Investance Partners a reçu une médaille de bronze en automne. Ses poi…" at bounding box center [290, 125] width 250 height 15
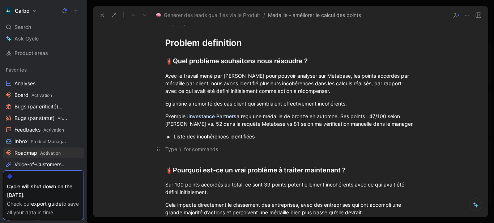
click at [184, 152] on div at bounding box center [290, 149] width 250 height 8
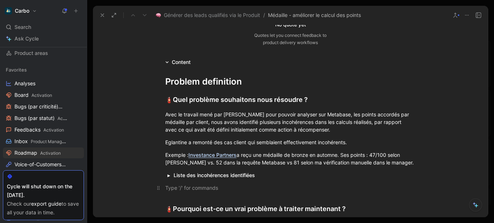
scroll to position [0, 0]
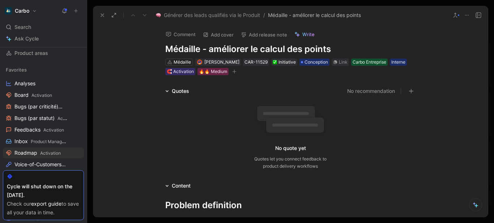
drag, startPoint x: 208, startPoint y: 49, endPoint x: 372, endPoint y: 49, distance: 164.2
click at [372, 49] on h1 "Médaille - améliorer le calcul des points" at bounding box center [290, 49] width 250 height 12
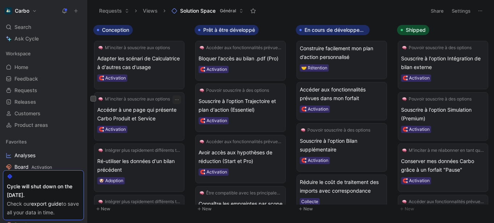
scroll to position [0, 314]
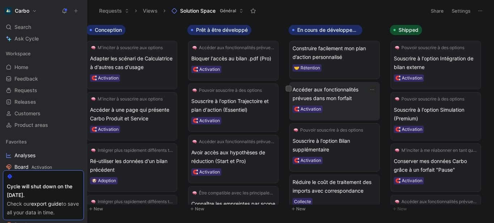
click at [333, 101] on span "Accéder aux fonctionnalités prévues dans mon forfait" at bounding box center [335, 93] width 84 height 17
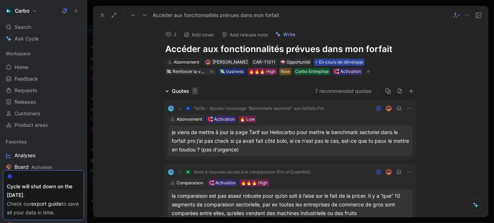
click at [326, 61] on span "En cours de développement" at bounding box center [347, 62] width 56 height 7
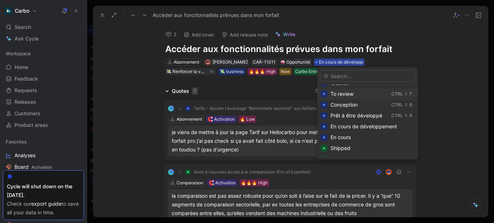
scroll to position [61, 0]
click at [346, 135] on span "En cours" at bounding box center [341, 137] width 20 height 6
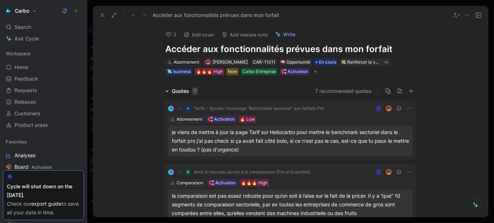
click at [103, 16] on icon at bounding box center [102, 15] width 6 height 6
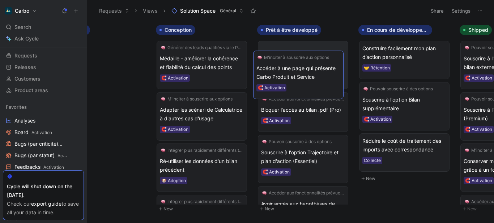
drag, startPoint x: 204, startPoint y: 164, endPoint x: 301, endPoint y: 71, distance: 134.0
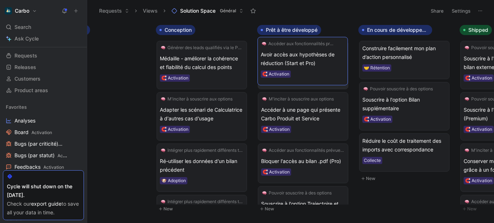
drag, startPoint x: 322, startPoint y: 71, endPoint x: 314, endPoint y: 84, distance: 15.2
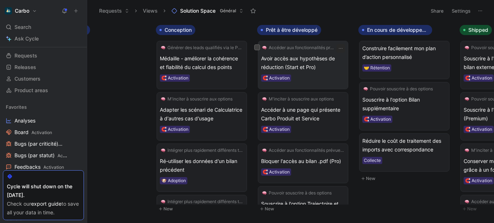
click at [285, 66] on span "Avoir accès aux hypothèses de réduction (Start et Pro)" at bounding box center [303, 62] width 84 height 17
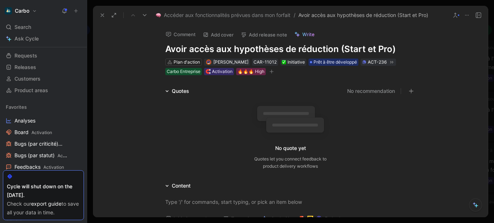
drag, startPoint x: 193, startPoint y: 50, endPoint x: 105, endPoint y: 59, distance: 89.0
click at [105, 59] on div "Comment Add cover Add release note Write Avoir accès aux hypothèses de réductio…" at bounding box center [290, 120] width 395 height 193
click at [189, 52] on h1 "Accès aux hypothèses de réduction (Start et Pro)" at bounding box center [290, 49] width 250 height 12
click at [102, 15] on use at bounding box center [102, 15] width 3 height 3
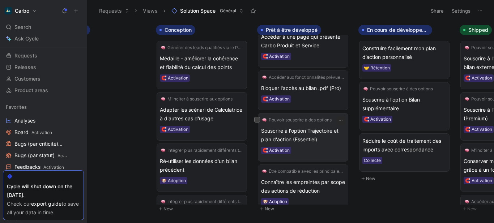
scroll to position [88, 0]
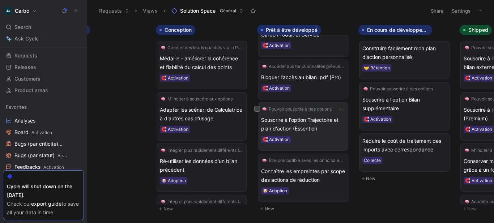
click at [307, 136] on div "🧲 Activation" at bounding box center [303, 139] width 84 height 7
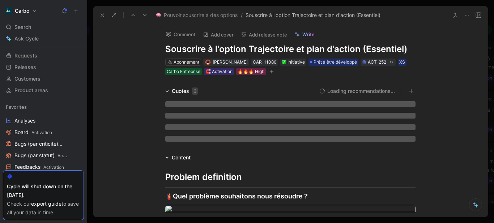
click at [167, 49] on h1 "Souscrire à l'option Trajectoire et plan d'action (Essentiel)" at bounding box center [290, 49] width 250 height 12
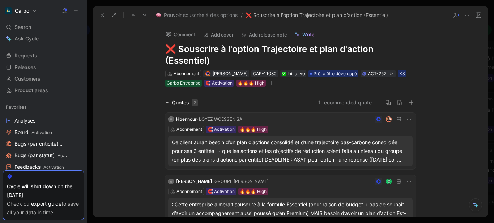
click at [173, 36] on button "Comment" at bounding box center [180, 34] width 37 height 10
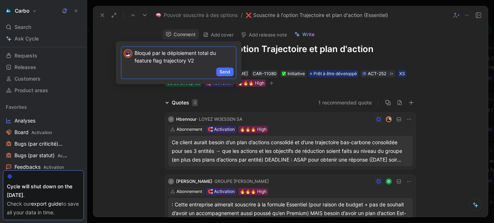
click at [229, 71] on span "Send" at bounding box center [225, 71] width 11 height 7
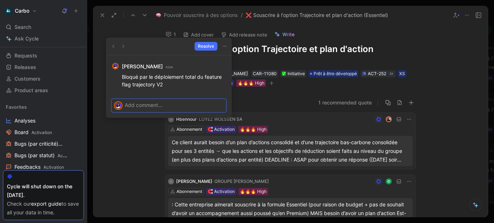
click at [101, 13] on icon at bounding box center [102, 15] width 6 height 6
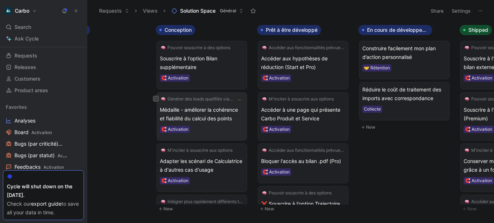
click at [197, 120] on span "Médaille - améliorer la cohérence et fiabilité du calcul des points" at bounding box center [202, 114] width 84 height 17
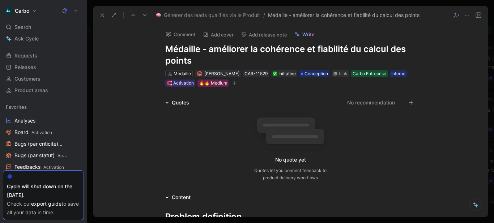
click at [210, 48] on h1 "Médaille - améliorer la cohérence et fiabilité du calcul des points" at bounding box center [290, 54] width 250 height 23
copy h1 "Médaille - améliorer la cohérence et fiabilité du calcul des points"
click at [102, 15] on icon at bounding box center [102, 15] width 6 height 6
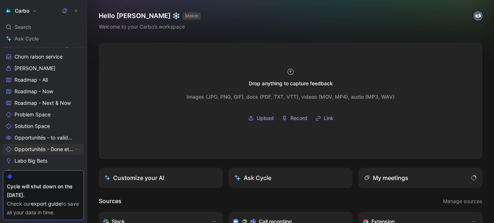
scroll to position [222, 0]
click at [35, 145] on link "Opportunités - Done et cancelled" at bounding box center [43, 149] width 81 height 11
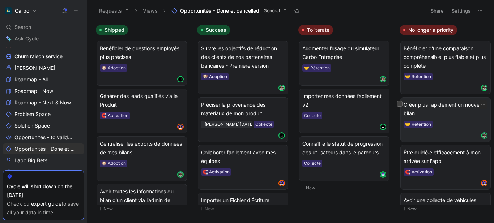
scroll to position [30, 0]
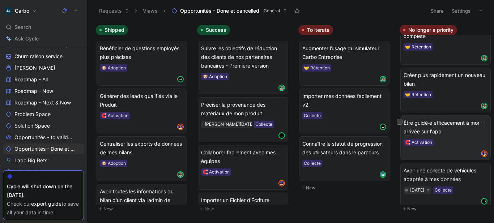
click at [428, 128] on span "Être guidé⸱e efficacement à mon arrivée sur l'app" at bounding box center [446, 127] width 84 height 17
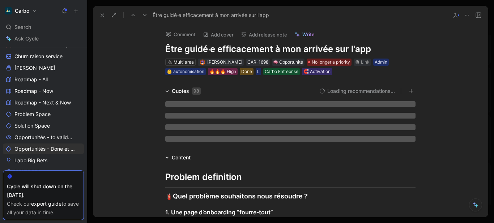
click at [223, 50] on h1 "Être guidé⸱e efficacement à mon arrivée sur l'app" at bounding box center [290, 49] width 250 height 12
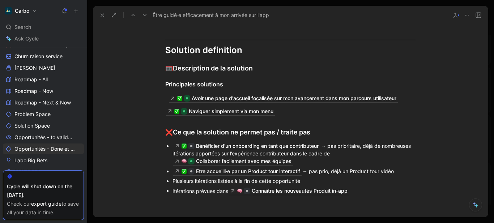
scroll to position [1132, 0]
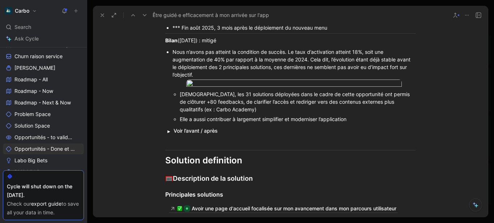
scroll to position [984, 0]
click at [286, 68] on div "Nous n’avons pas atteint la condition de succès. Le taux d’activation atteint 1…" at bounding box center [294, 63] width 243 height 30
click at [257, 69] on div "Nous n’avons pas atteint la condition de succès. Le taux d’activation atteint 1…" at bounding box center [294, 63] width 243 height 30
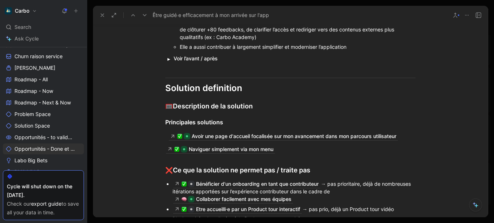
scroll to position [1061, 0]
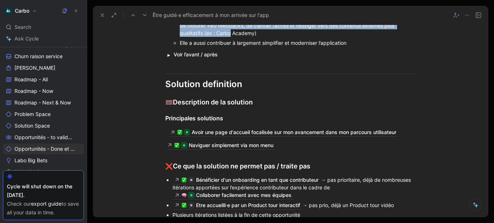
drag, startPoint x: 207, startPoint y: 121, endPoint x: 240, endPoint y: 137, distance: 36.2
click at [240, 37] on div "Néanmoins, les 31 solutions déployées dans le cadre de cette opportunité ont pe…" at bounding box center [298, 25] width 236 height 23
copy div "les 31 solutions déployées dans le cadre de cette opportunité ont permis de clô…"
click at [246, 37] on div "Néanmoins, les 31 solutions déployées dans le cadre de cette opportunité ont pe…" at bounding box center [298, 25] width 236 height 23
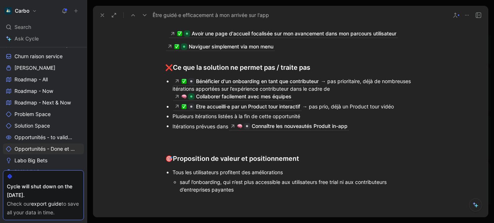
scroll to position [1101, 0]
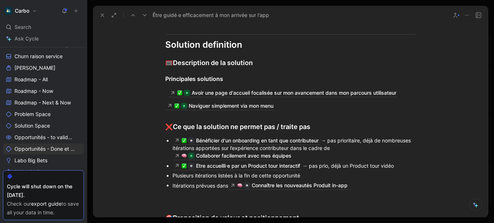
click at [169, 18] on button "button" at bounding box center [168, 15] width 7 height 7
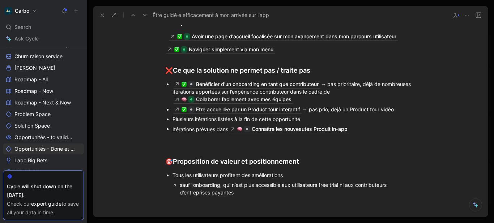
scroll to position [1194, 0]
click at [245, 105] on body "Carbo Search Ctrl K Ask Cycle Workspace Home G then H Feedback G then F Request…" at bounding box center [247, 111] width 494 height 223
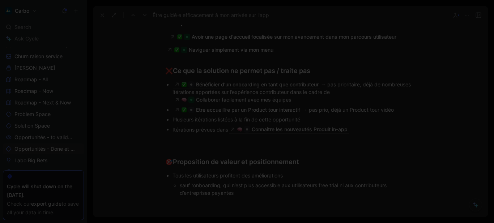
click at [183, 96] on img at bounding box center [247, 111] width 494 height 223
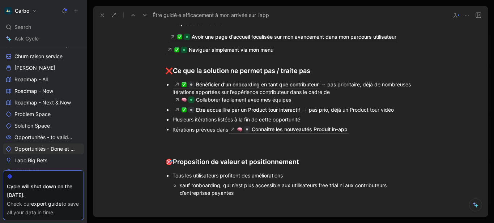
click at [254, 164] on body "Carbo Search Ctrl K Ask Cycle Workspace Home G then H Feedback G then F Request…" at bounding box center [247, 111] width 494 height 223
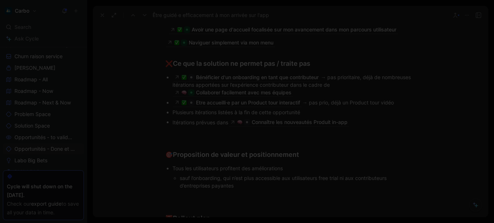
click at [148, 87] on img at bounding box center [247, 111] width 494 height 223
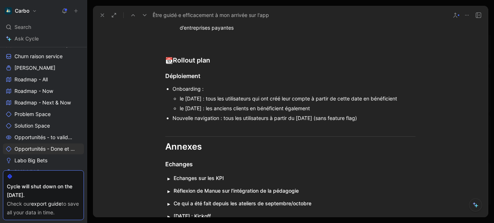
scroll to position [1370, 0]
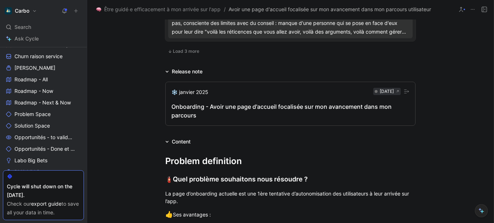
scroll to position [677, 0]
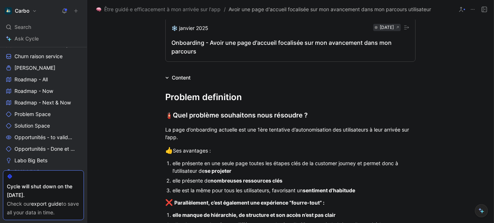
click at [209, 44] on div "Onboarding - Avoir une page d'accueil focalisée sur mon avancement dans mon par…" at bounding box center [290, 46] width 238 height 17
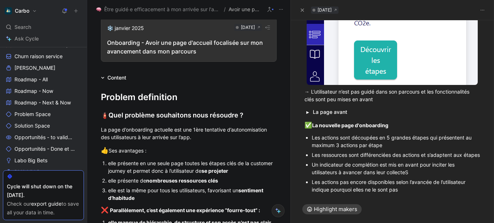
scroll to position [422, 0]
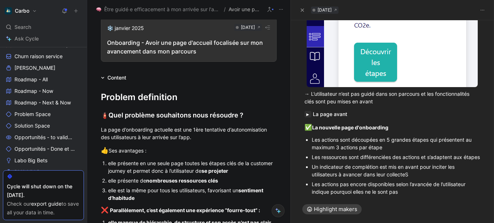
click at [307, 112] on button "button" at bounding box center [308, 114] width 7 height 7
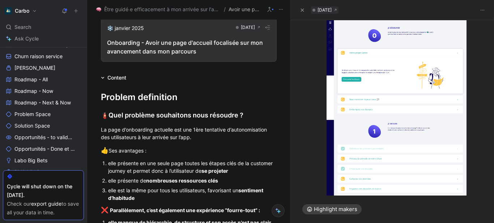
scroll to position [547, 0]
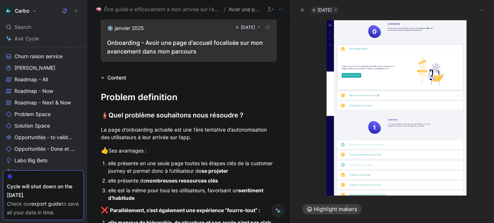
click at [374, 113] on body "Carbo Search Ctrl K Ask Cycle Workspace Home G then H Feedback G then F Request…" at bounding box center [247, 111] width 494 height 223
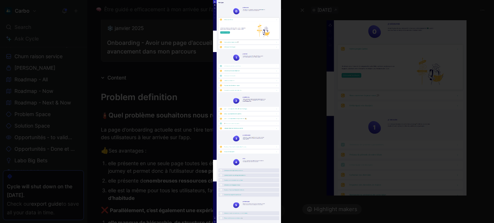
click at [322, 133] on div at bounding box center [247, 111] width 494 height 223
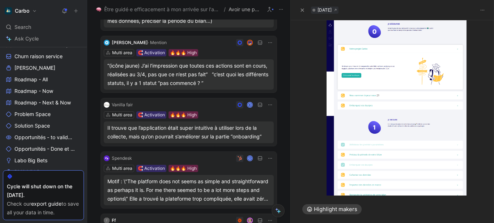
scroll to position [0, 0]
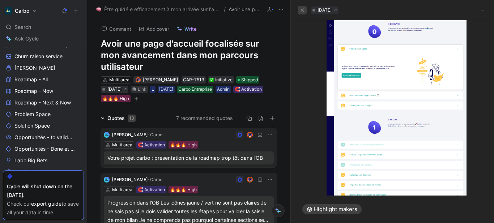
click at [301, 11] on icon "button" at bounding box center [302, 10] width 4 height 4
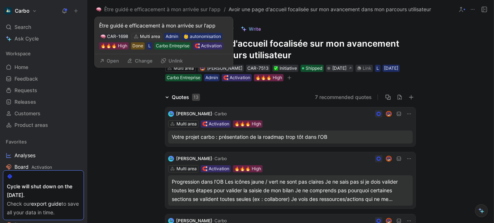
click at [112, 61] on button "Open" at bounding box center [109, 61] width 26 height 10
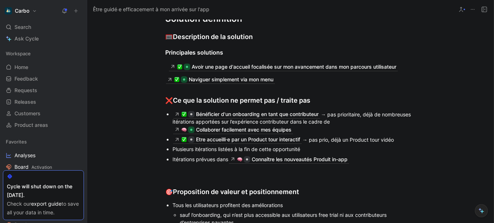
scroll to position [1154, 0]
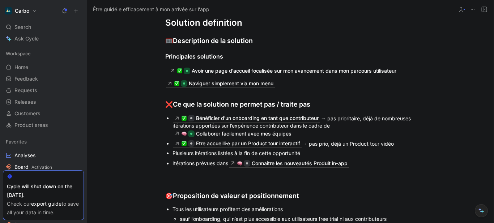
click at [272, 80] on body "Carbo Search Ctrl K Ask Cycle Workspace Home G then H Feedback G then F Request…" at bounding box center [247, 111] width 494 height 223
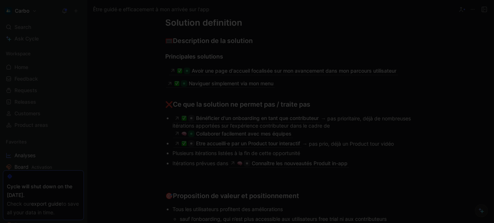
click at [191, 124] on img at bounding box center [247, 111] width 494 height 223
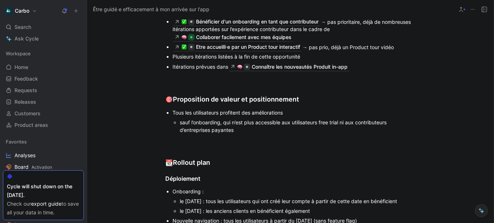
scroll to position [1252, 0]
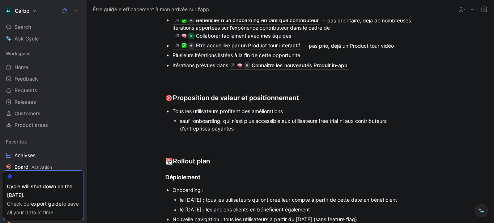
click at [269, 92] on body "Carbo Search Ctrl K Ask Cycle Workspace Home G then H Feedback G then F Request…" at bounding box center [247, 111] width 494 height 223
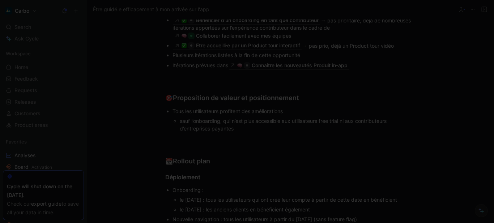
click at [137, 106] on img at bounding box center [247, 111] width 494 height 223
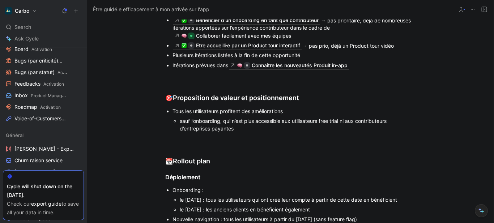
scroll to position [118, 0]
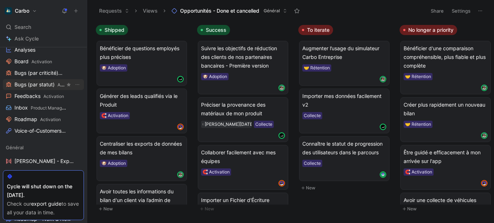
scroll to position [107, 0]
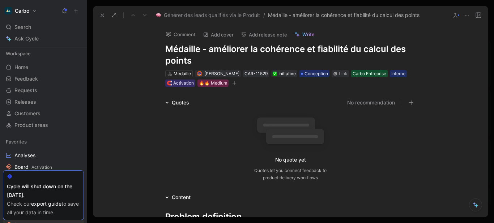
scroll to position [72, 0]
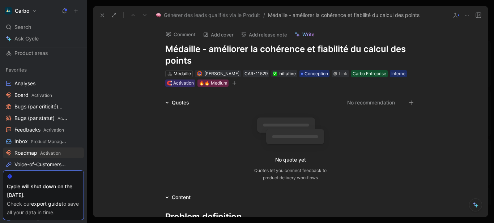
click at [102, 13] on icon at bounding box center [102, 15] width 6 height 6
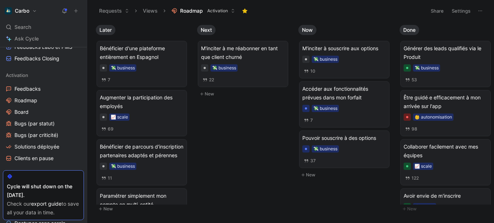
scroll to position [361, 0]
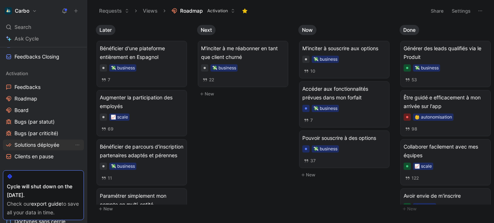
click at [43, 140] on link "Solutions déployée" at bounding box center [43, 145] width 81 height 11
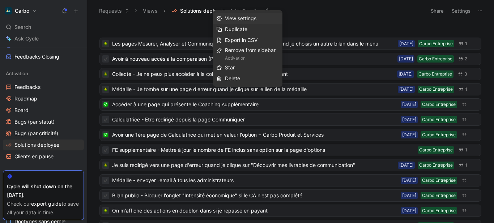
click at [238, 18] on span "View settings" at bounding box center [240, 18] width 31 height 6
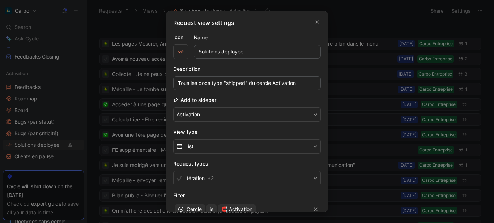
click at [225, 129] on h2 "View type" at bounding box center [247, 132] width 148 height 9
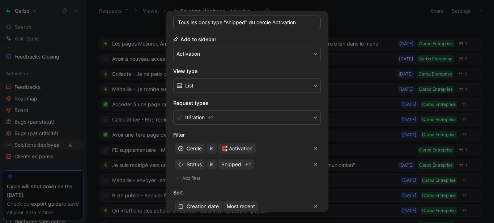
scroll to position [86, 0]
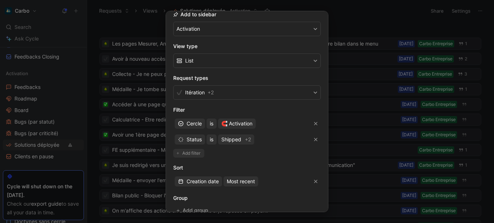
click at [186, 153] on span "Add filter" at bounding box center [191, 153] width 19 height 7
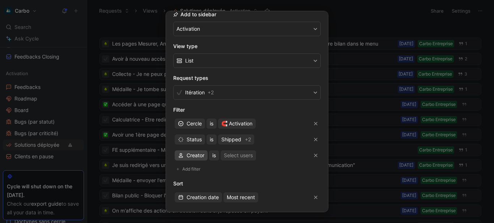
click at [184, 157] on div "Creator" at bounding box center [191, 155] width 26 height 9
click at [312, 158] on button "button" at bounding box center [315, 155] width 7 height 7
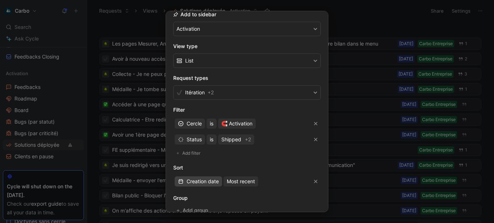
click at [200, 183] on span "Creation date" at bounding box center [203, 181] width 32 height 9
click at [367, 13] on div at bounding box center [247, 111] width 494 height 223
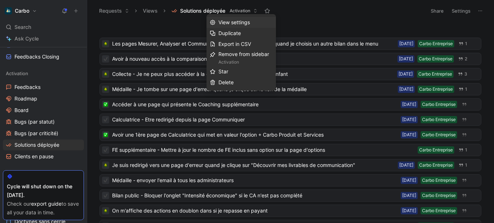
click at [244, 23] on span "View settings" at bounding box center [233, 22] width 31 height 6
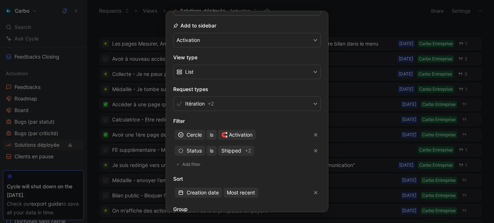
scroll to position [77, 0]
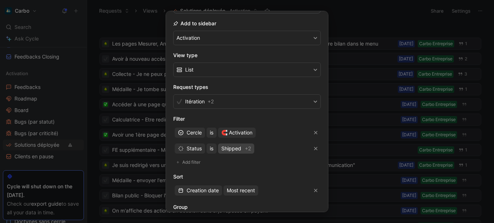
click at [233, 146] on span "Shipped" at bounding box center [231, 148] width 20 height 9
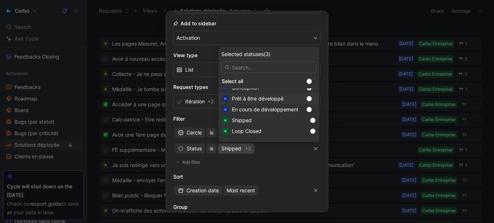
scroll to position [0, 0]
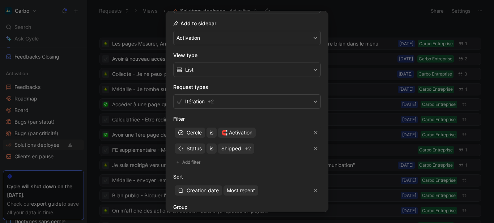
click at [328, 7] on div at bounding box center [247, 111] width 494 height 223
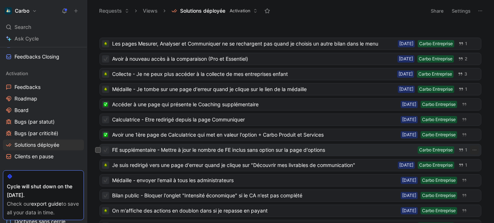
click at [248, 153] on span "FE supplémentaire - Mettre à jour le nombre de FE inclus sans option sur la pag…" at bounding box center [263, 150] width 303 height 9
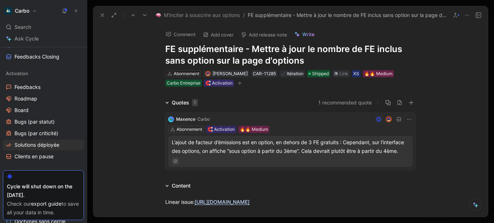
click at [239, 82] on icon "button" at bounding box center [239, 83] width 0 height 4
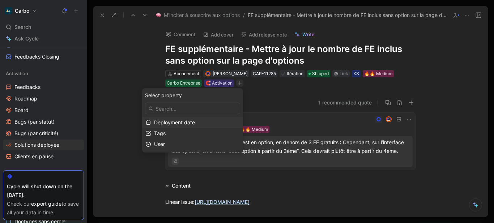
click at [172, 120] on span "Deployment date" at bounding box center [174, 122] width 41 height 6
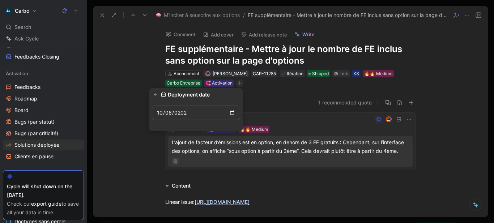
type input "[DATE]"
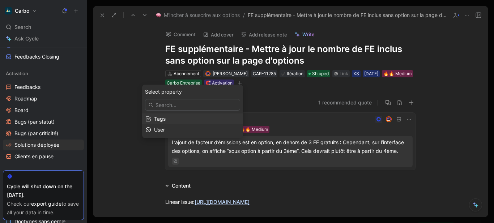
click at [101, 16] on icon at bounding box center [102, 15] width 6 height 6
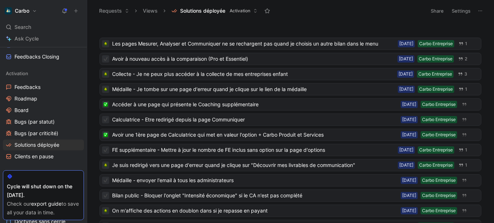
click at [478, 11] on icon at bounding box center [480, 11] width 6 height 6
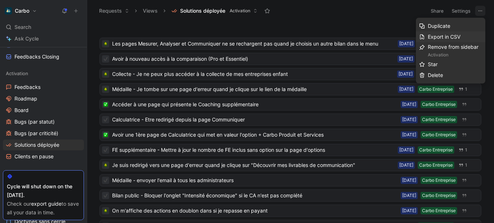
click at [443, 36] on span "Export in CSV" at bounding box center [444, 37] width 33 height 6
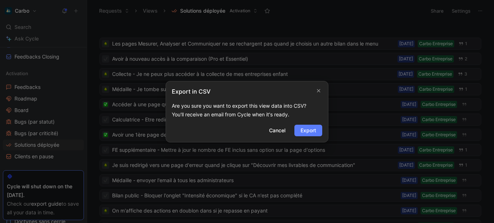
click at [299, 130] on button "Export" at bounding box center [308, 131] width 28 height 12
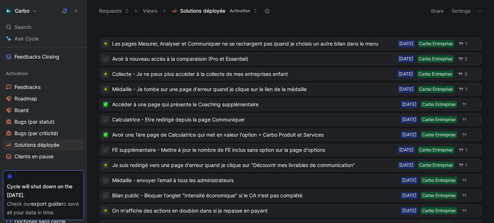
click at [457, 12] on button "Settings" at bounding box center [460, 11] width 25 height 10
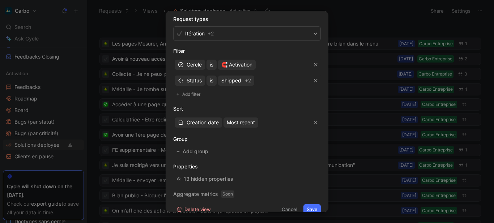
scroll to position [154, 0]
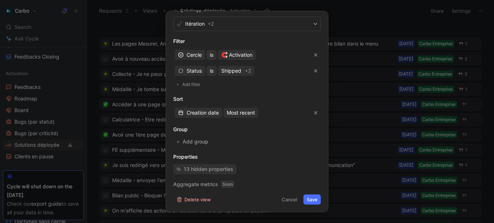
click at [214, 168] on div "13 hidden properties" at bounding box center [209, 169] width 50 height 9
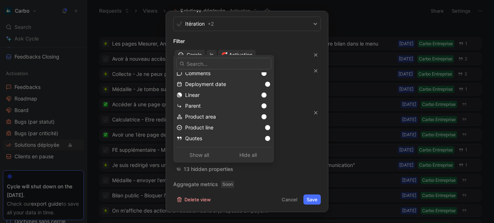
scroll to position [49, 0]
click at [261, 124] on div at bounding box center [266, 126] width 10 height 7
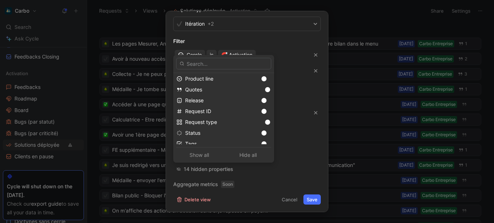
scroll to position [106, 0]
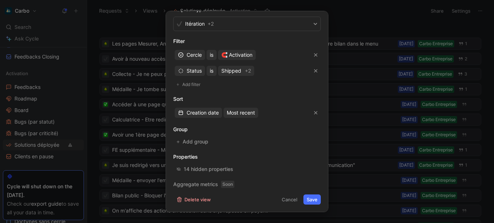
click at [310, 198] on button "Save" at bounding box center [311, 200] width 17 height 10
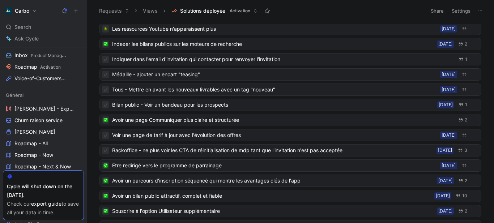
scroll to position [0, 0]
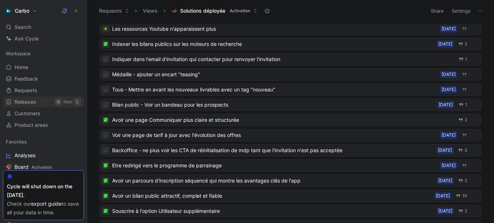
click at [38, 102] on link "Releases G then L" at bounding box center [43, 102] width 81 height 11
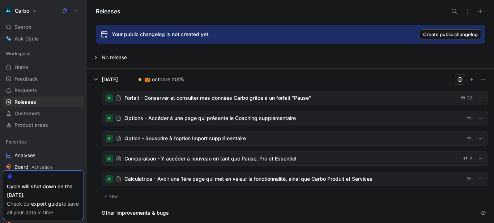
click at [95, 80] on button at bounding box center [291, 80] width 406 height 22
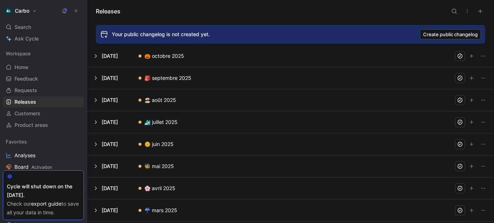
scroll to position [25, 0]
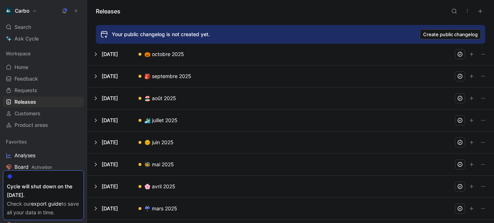
click at [95, 121] on button at bounding box center [291, 121] width 406 height 22
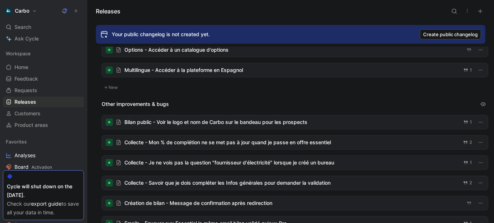
scroll to position [201, 0]
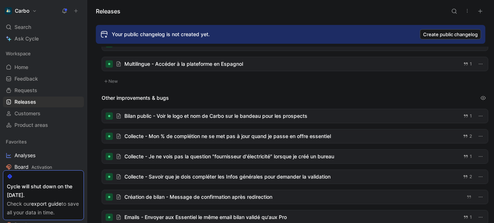
click at [326, 133] on div at bounding box center [295, 136] width 386 height 14
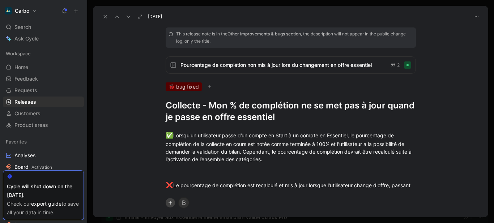
scroll to position [26, 0]
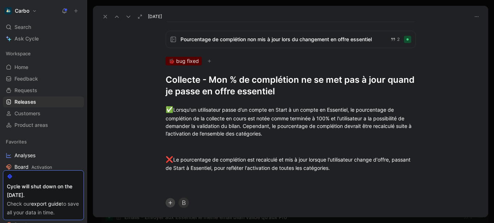
click at [103, 16] on icon at bounding box center [105, 17] width 6 height 6
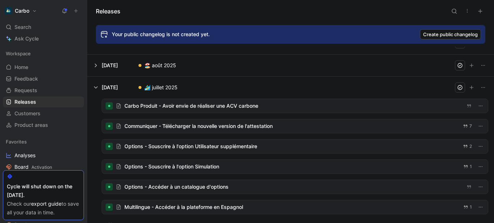
scroll to position [58, 0]
click at [480, 87] on icon "button" at bounding box center [483, 88] width 6 height 6
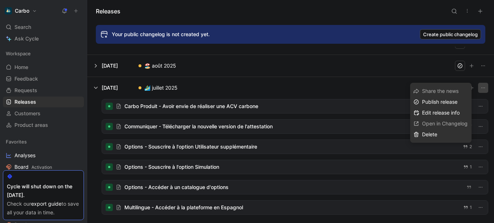
click at [348, 86] on button at bounding box center [291, 88] width 406 height 22
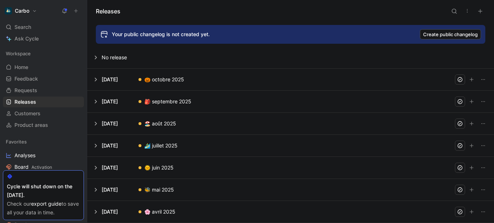
click at [102, 143] on button at bounding box center [291, 146] width 406 height 22
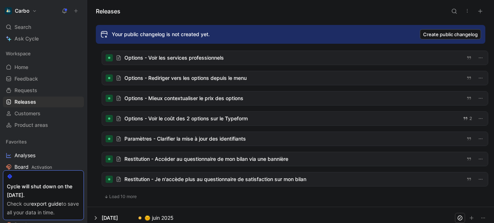
scroll to position [525, 0]
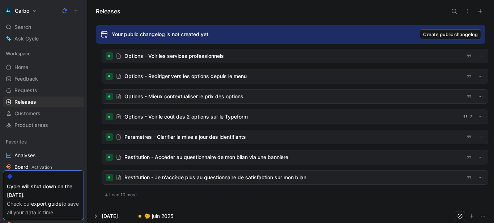
click at [120, 195] on button "Load 10 more" at bounding box center [121, 195] width 38 height 9
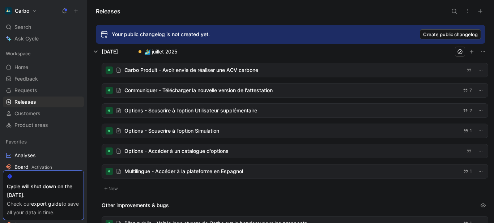
scroll to position [0, 0]
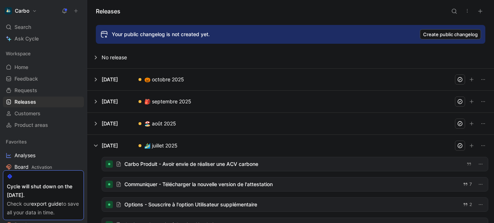
click at [171, 123] on button at bounding box center [291, 124] width 406 height 22
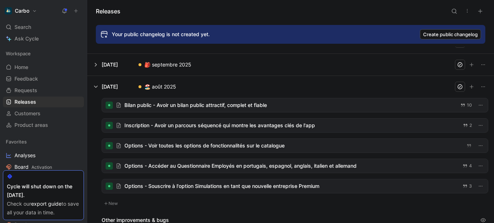
scroll to position [37, 0]
click at [97, 63] on button at bounding box center [291, 65] width 406 height 22
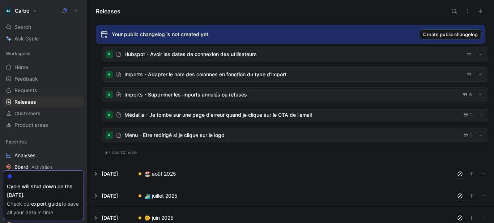
scroll to position [503, 0]
click at [115, 149] on button "Load 10 more" at bounding box center [121, 152] width 38 height 9
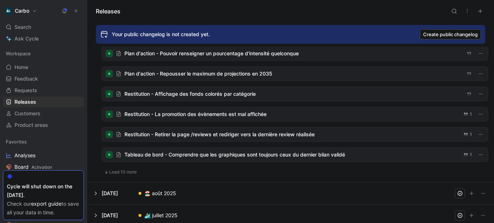
scroll to position [686, 0]
click at [129, 173] on button "Load 10 more" at bounding box center [121, 171] width 38 height 9
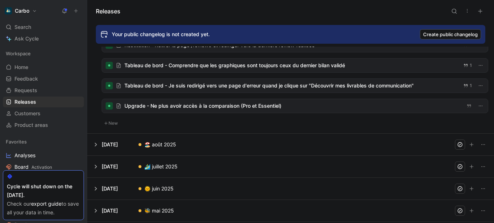
scroll to position [749, 0]
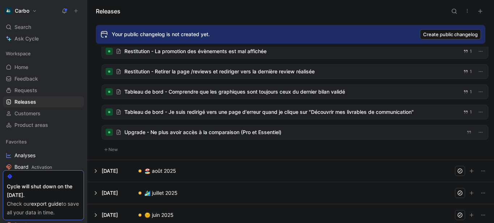
click at [94, 190] on button at bounding box center [291, 193] width 406 height 22
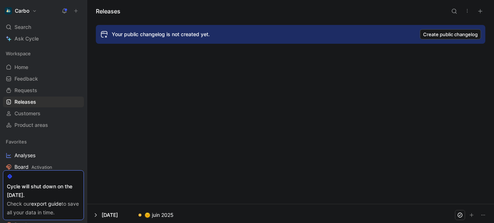
click at [96, 193] on div "Carbo Produit - Avoir envie de réaliser une ACV carbone Communiquer - Télécharg…" at bounding box center [290, 94] width 407 height 675
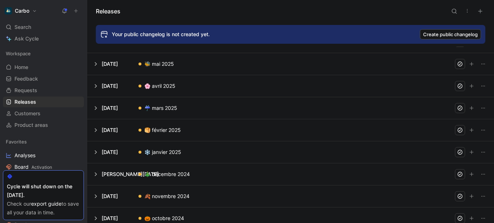
scroll to position [728, 0]
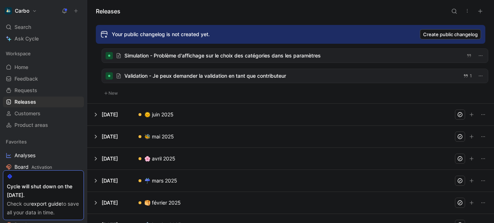
click at [93, 115] on button at bounding box center [291, 115] width 406 height 22
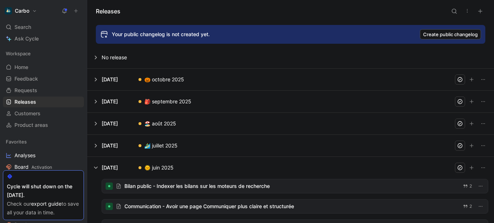
click at [95, 146] on button at bounding box center [291, 146] width 406 height 22
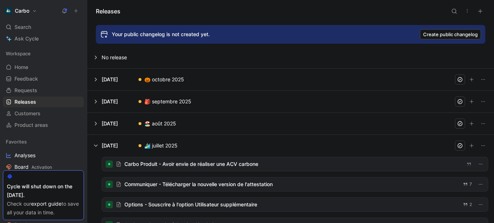
click at [96, 123] on button at bounding box center [291, 124] width 406 height 22
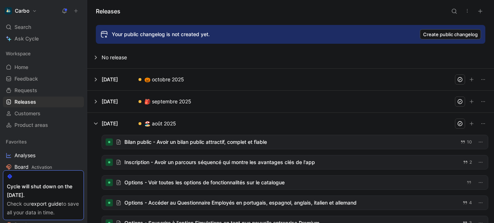
click at [98, 100] on button at bounding box center [291, 102] width 406 height 22
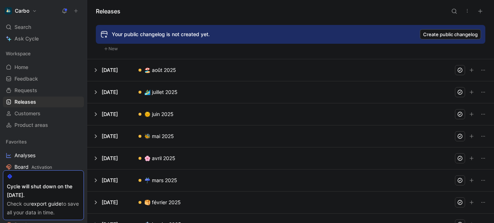
scroll to position [850, 0]
click at [94, 92] on button at bounding box center [291, 92] width 406 height 22
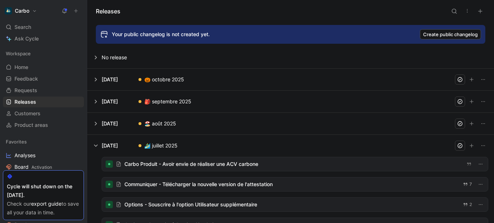
click at [97, 121] on button at bounding box center [291, 124] width 406 height 22
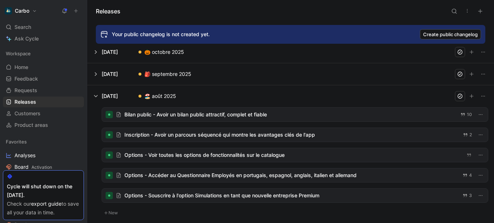
scroll to position [25, 0]
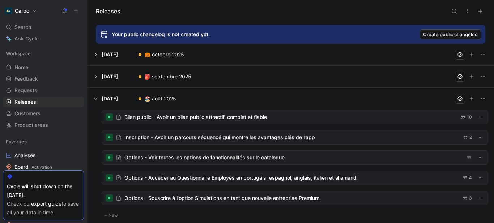
click at [196, 114] on div at bounding box center [295, 117] width 386 height 14
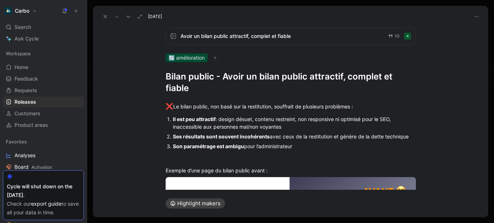
click at [235, 36] on span "Avoir un bilan public attractif, complet et fiable" at bounding box center [281, 36] width 202 height 9
